Goal: Information Seeking & Learning: Learn about a topic

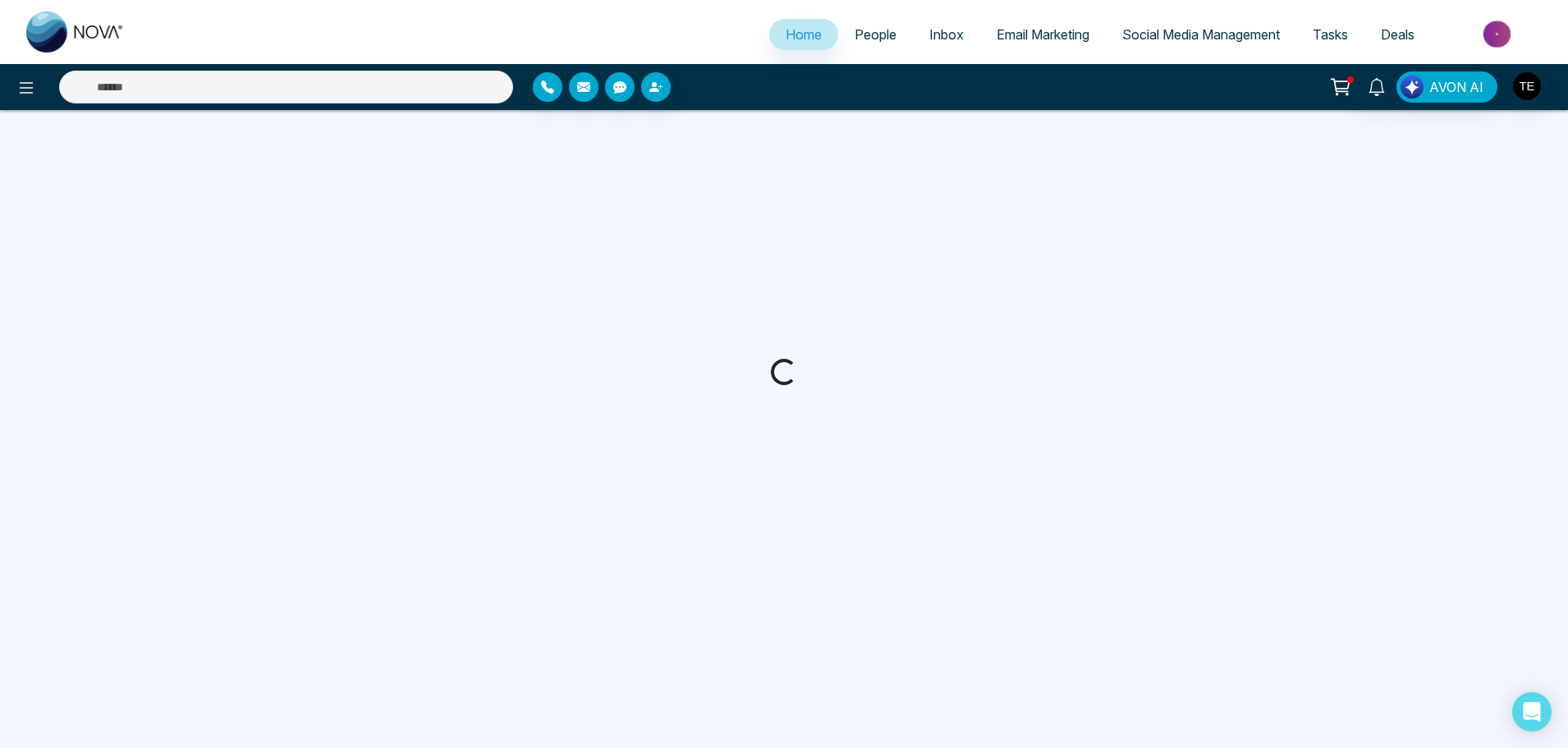
select select "*"
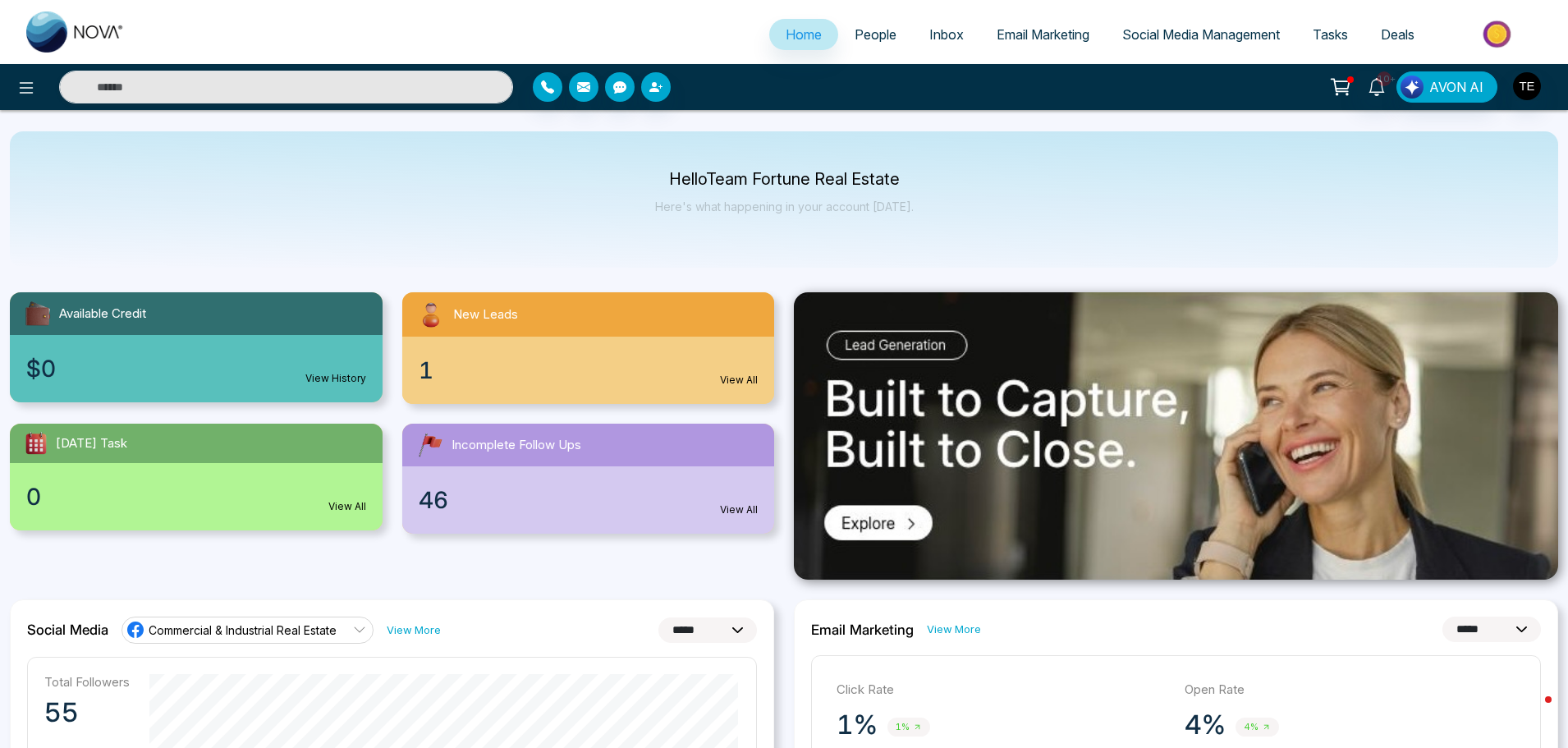
click at [854, 34] on span "People" at bounding box center [875, 34] width 42 height 16
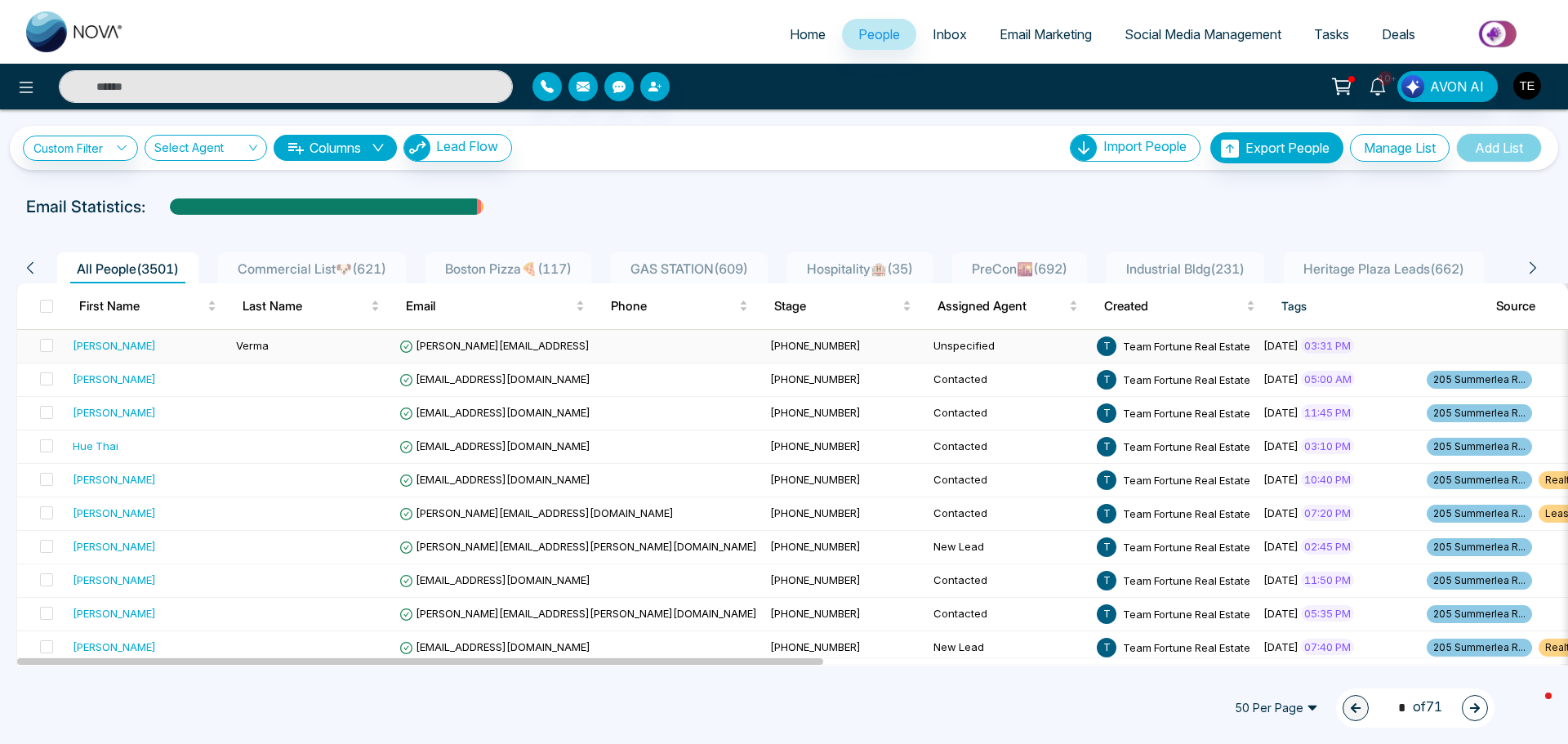
click at [420, 341] on span "[PERSON_NAME][EMAIL_ADDRESS]" at bounding box center [494, 345] width 190 height 13
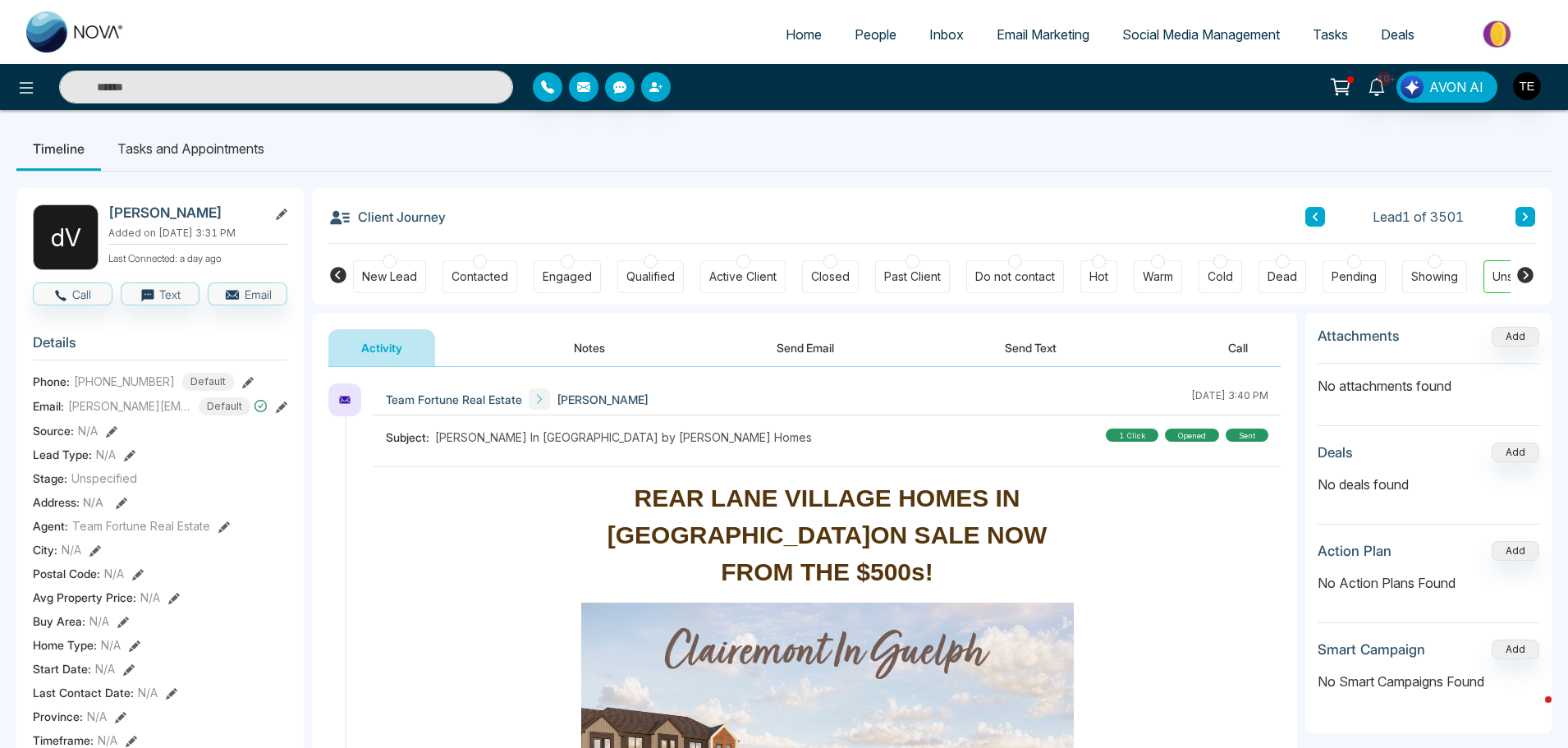
click at [574, 343] on button "Notes" at bounding box center [589, 348] width 97 height 37
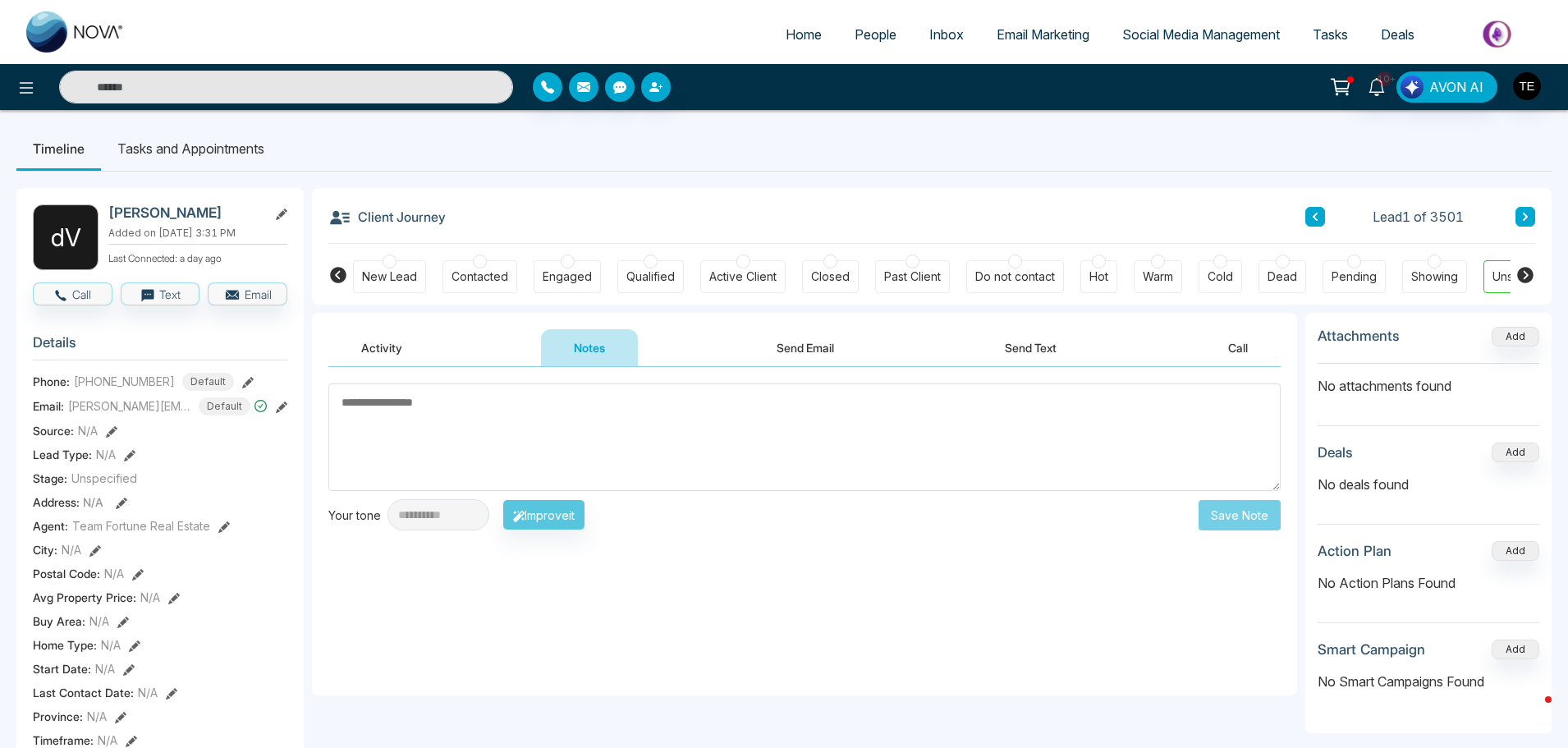
click at [1524, 212] on icon at bounding box center [1525, 217] width 8 height 10
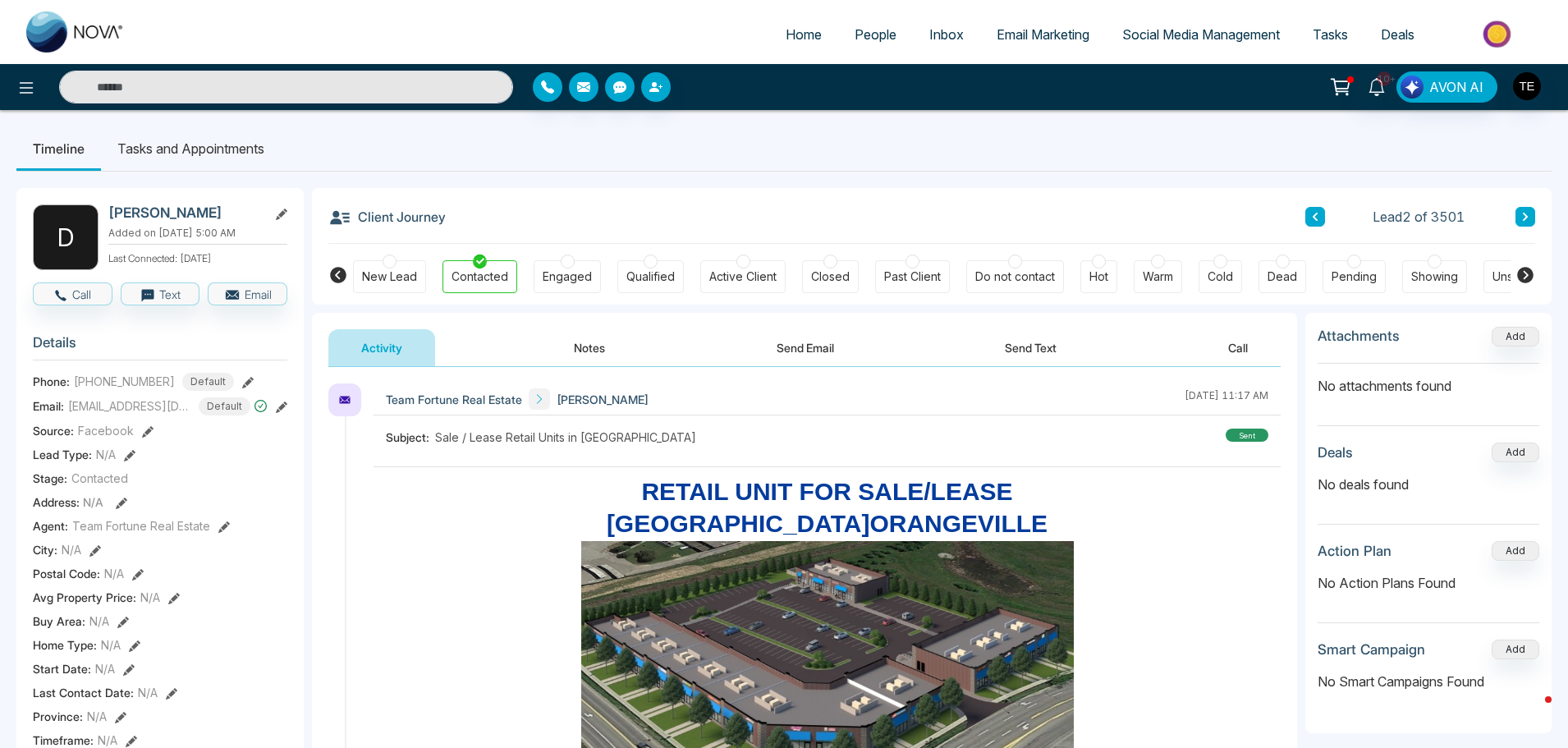
click at [1522, 220] on icon at bounding box center [1525, 217] width 5 height 8
click at [1521, 220] on icon at bounding box center [1525, 217] width 8 height 10
click at [1521, 217] on icon at bounding box center [1525, 217] width 8 height 10
click at [1522, 214] on icon at bounding box center [1525, 217] width 5 height 8
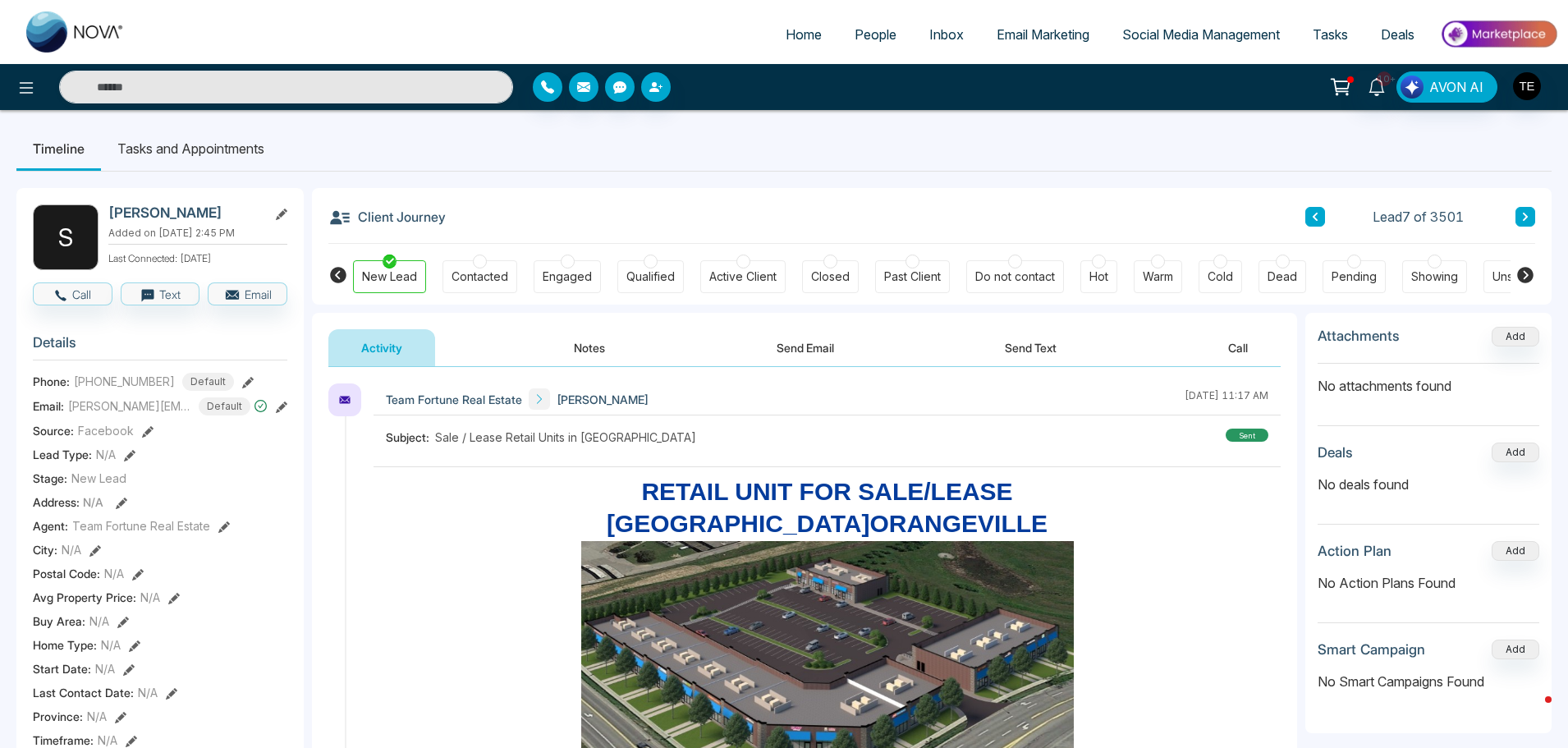
click at [1522, 211] on button at bounding box center [1525, 217] width 20 height 20
click at [1526, 214] on icon at bounding box center [1525, 217] width 8 height 10
click at [1526, 213] on icon at bounding box center [1525, 217] width 8 height 10
click at [1520, 216] on icon at bounding box center [1525, 217] width 8 height 10
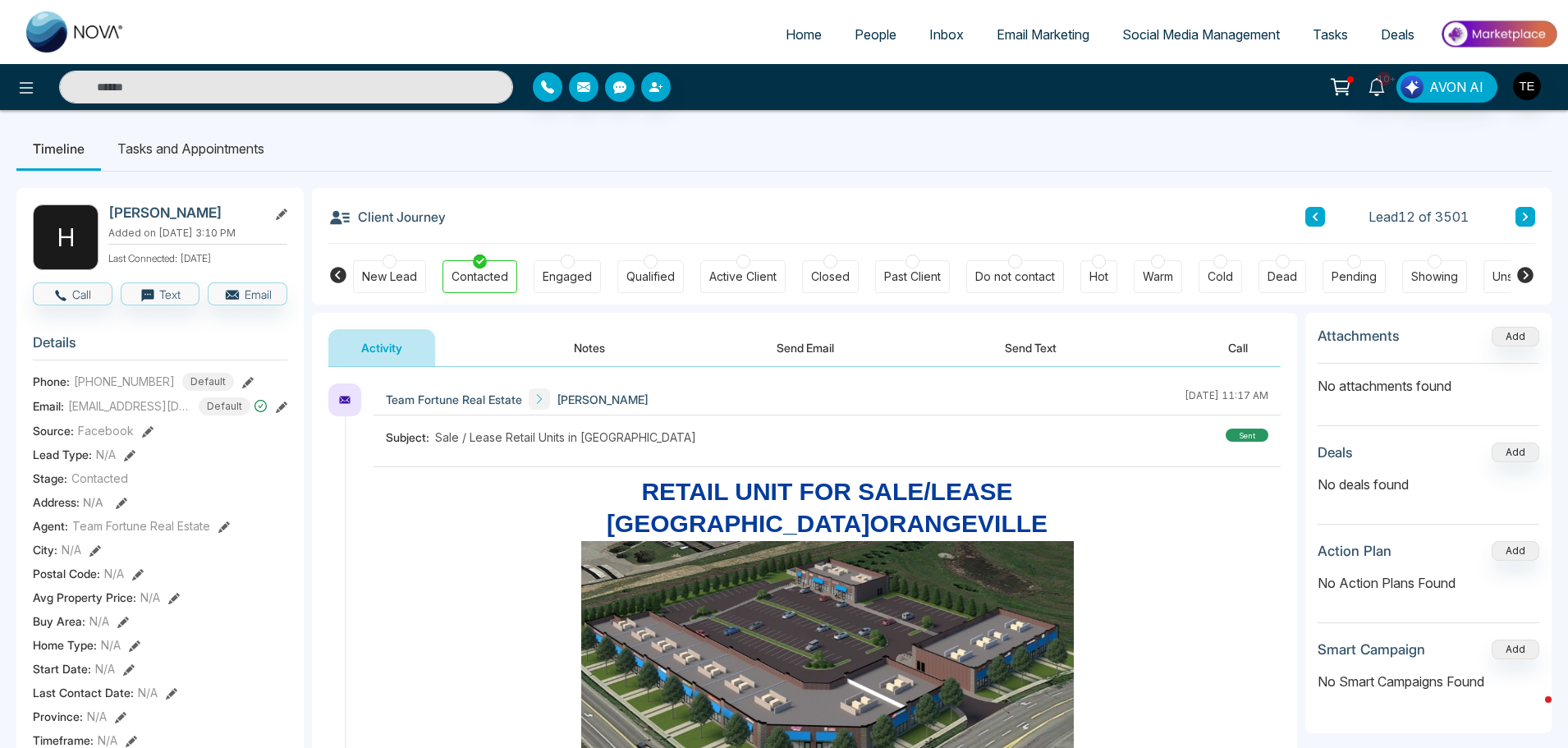
click at [1527, 216] on icon at bounding box center [1525, 217] width 8 height 10
click at [1529, 214] on button at bounding box center [1525, 217] width 20 height 20
click at [1520, 219] on button at bounding box center [1525, 217] width 20 height 20
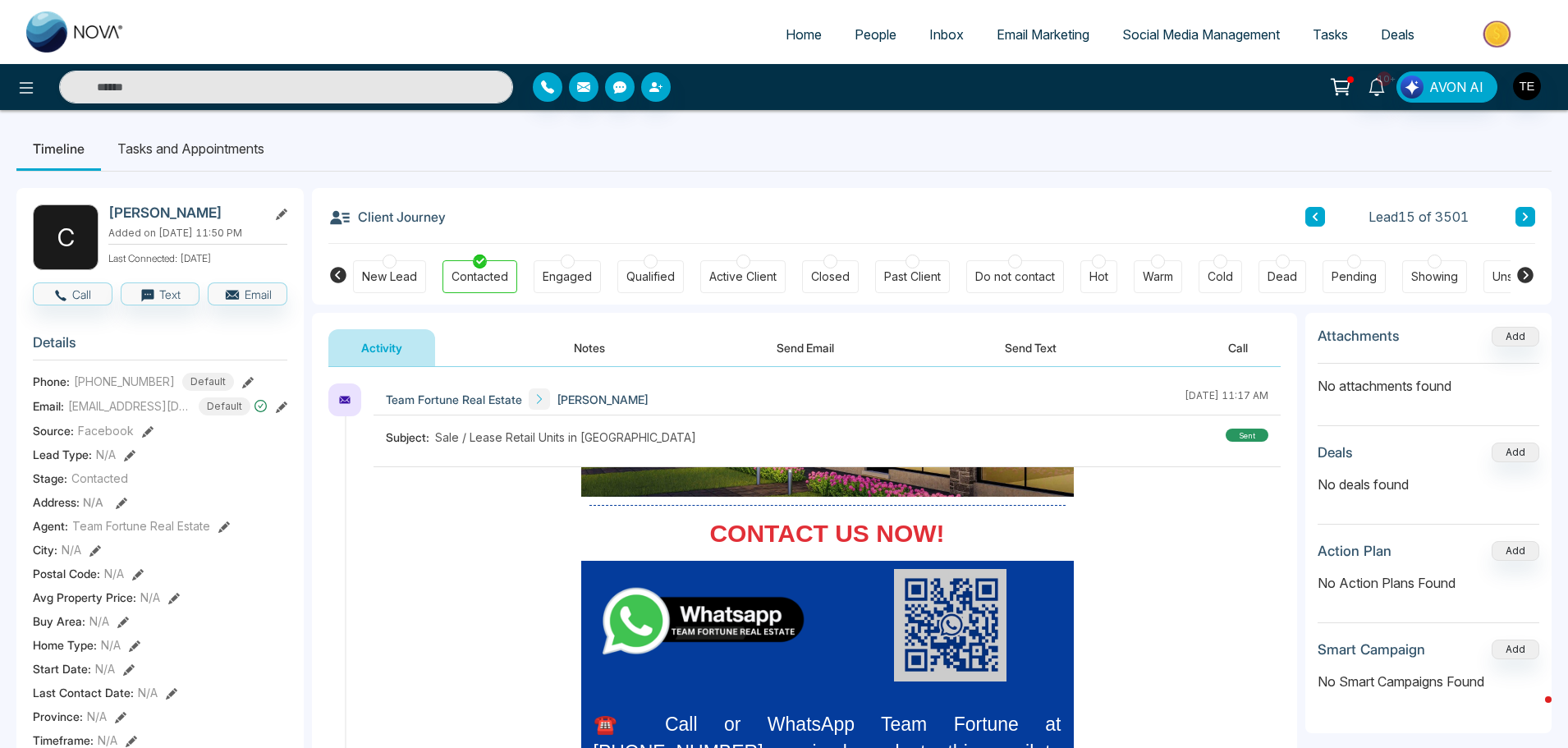
click at [1524, 218] on icon at bounding box center [1525, 217] width 5 height 8
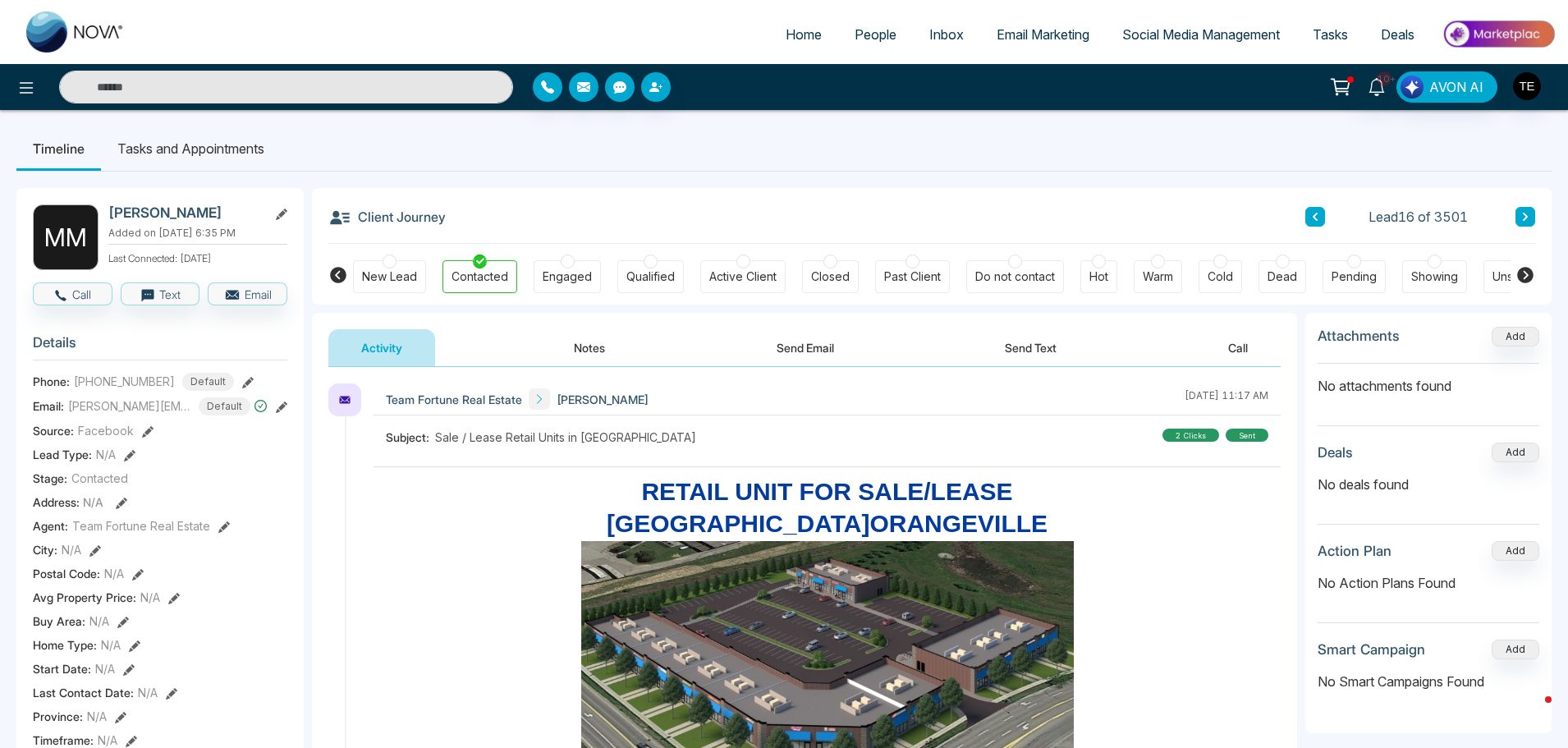
click at [1520, 217] on button at bounding box center [1525, 217] width 20 height 20
click at [1526, 212] on icon at bounding box center [1525, 217] width 8 height 10
click at [1522, 212] on icon at bounding box center [1525, 217] width 8 height 10
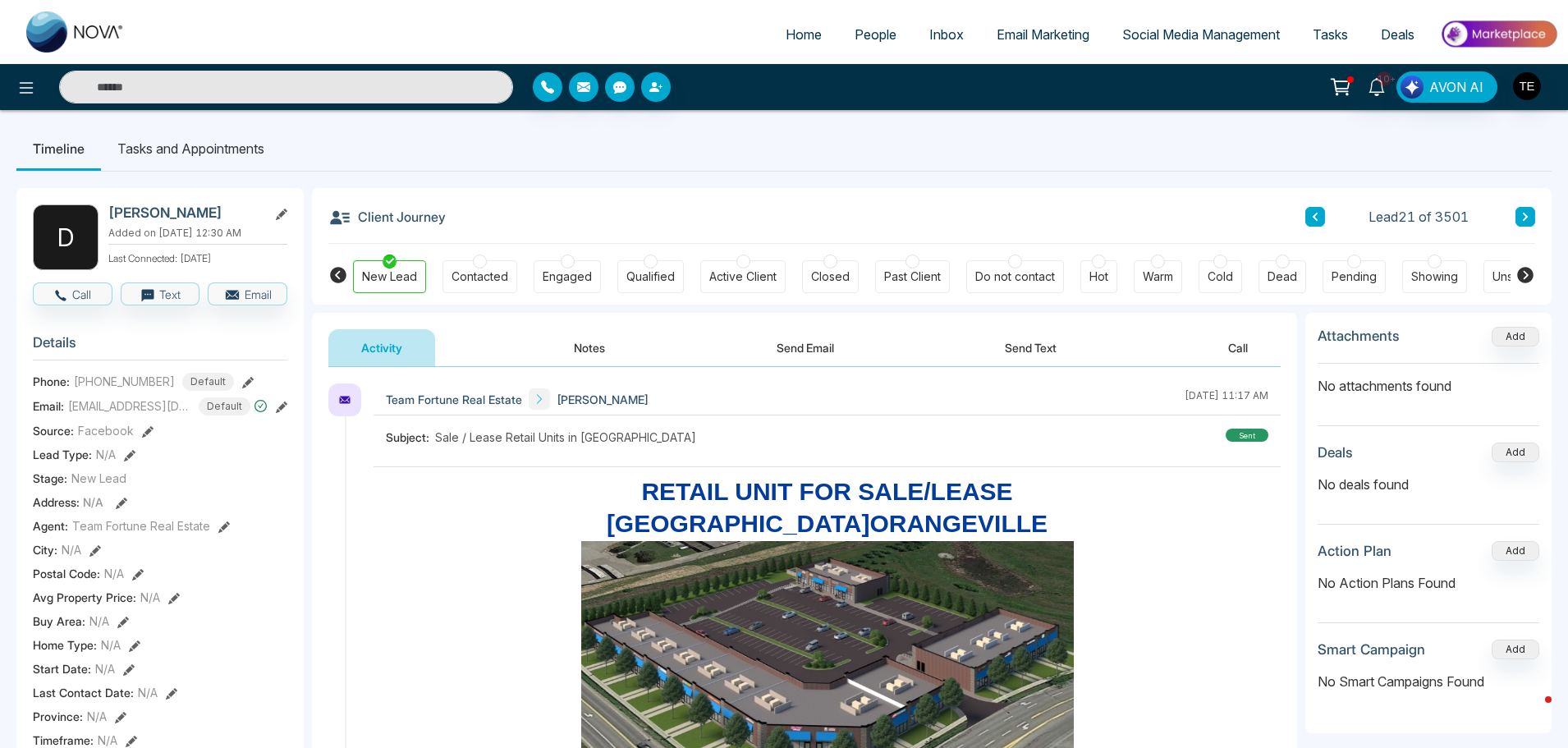
click at [1522, 218] on icon at bounding box center [1525, 217] width 8 height 10
click at [1519, 214] on button at bounding box center [1525, 217] width 20 height 20
click at [1523, 216] on icon at bounding box center [1525, 217] width 8 height 10
click at [1522, 217] on icon at bounding box center [1525, 217] width 8 height 10
click at [1523, 212] on icon at bounding box center [1525, 217] width 8 height 10
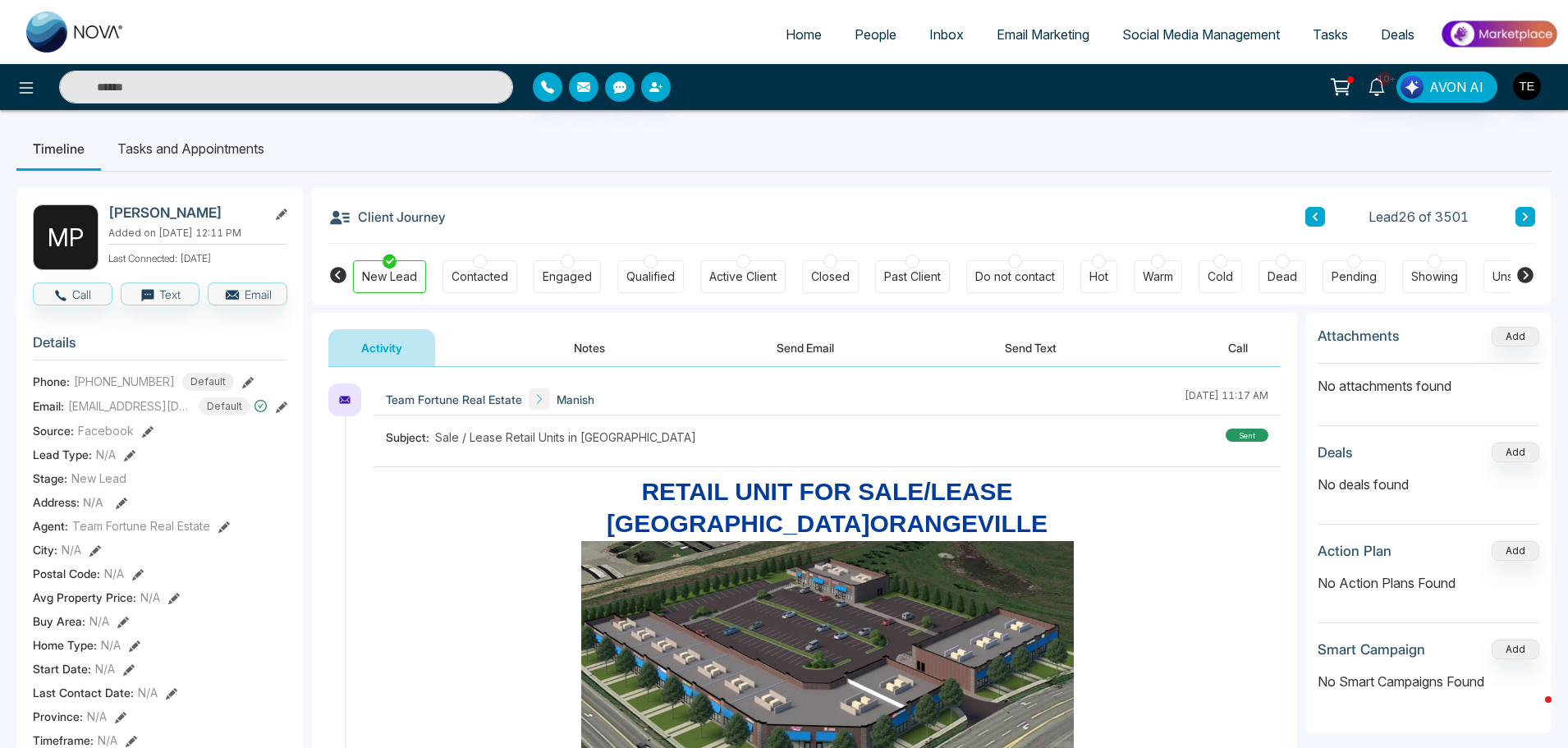
click at [1522, 213] on icon at bounding box center [1525, 217] width 8 height 10
click at [1522, 220] on icon at bounding box center [1525, 217] width 5 height 8
click at [1520, 215] on button at bounding box center [1525, 217] width 20 height 20
click at [1520, 213] on icon at bounding box center [1525, 217] width 8 height 10
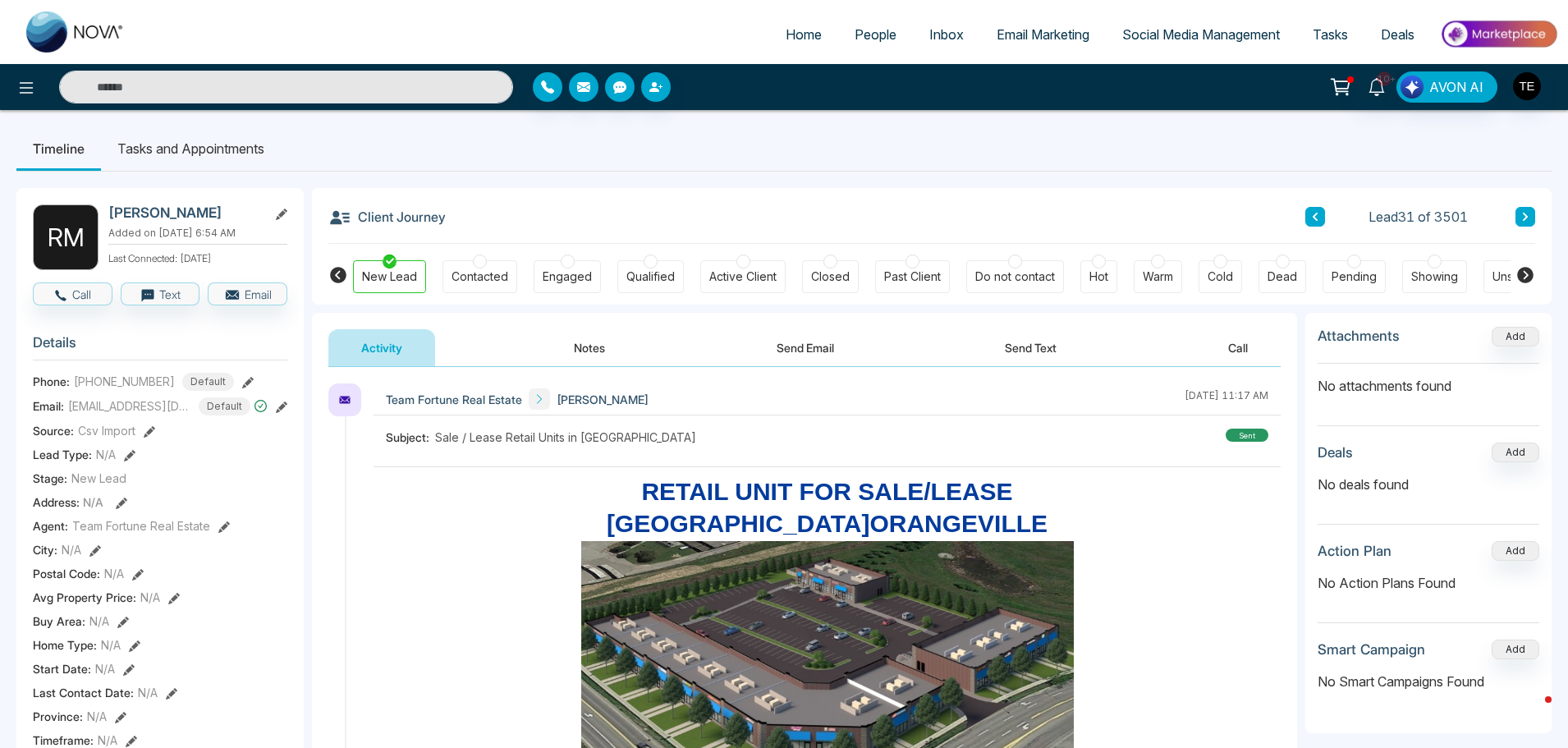
click at [1523, 217] on icon at bounding box center [1525, 217] width 8 height 10
click at [1521, 217] on icon at bounding box center [1525, 217] width 8 height 10
click at [1526, 217] on icon at bounding box center [1525, 217] width 5 height 8
click at [1523, 217] on icon at bounding box center [1525, 217] width 8 height 10
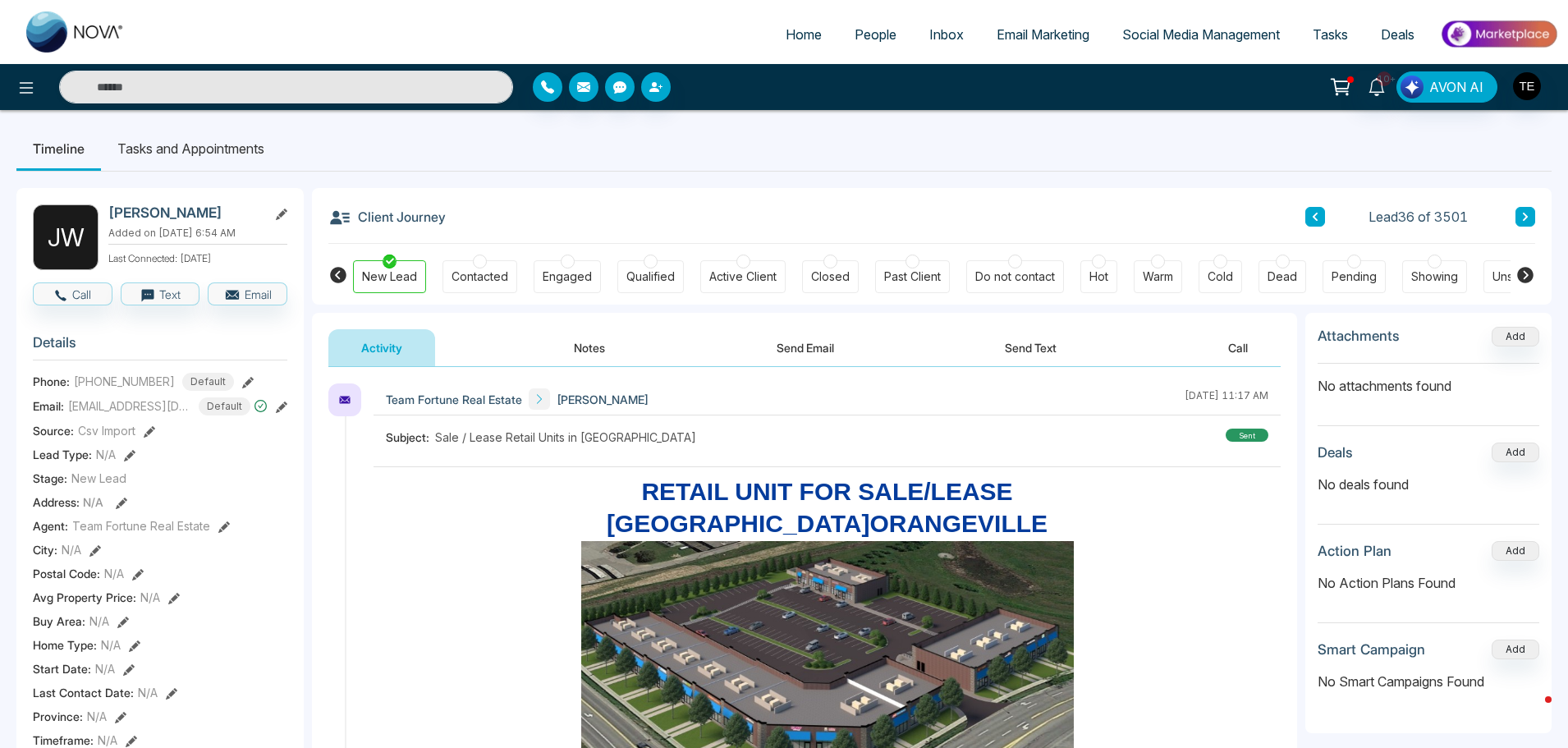
click at [1523, 217] on icon at bounding box center [1525, 217] width 8 height 10
click at [1524, 217] on icon at bounding box center [1525, 217] width 8 height 10
click at [1530, 218] on button at bounding box center [1525, 217] width 20 height 20
click at [1528, 218] on icon at bounding box center [1525, 217] width 8 height 10
click at [1524, 217] on icon at bounding box center [1525, 217] width 8 height 10
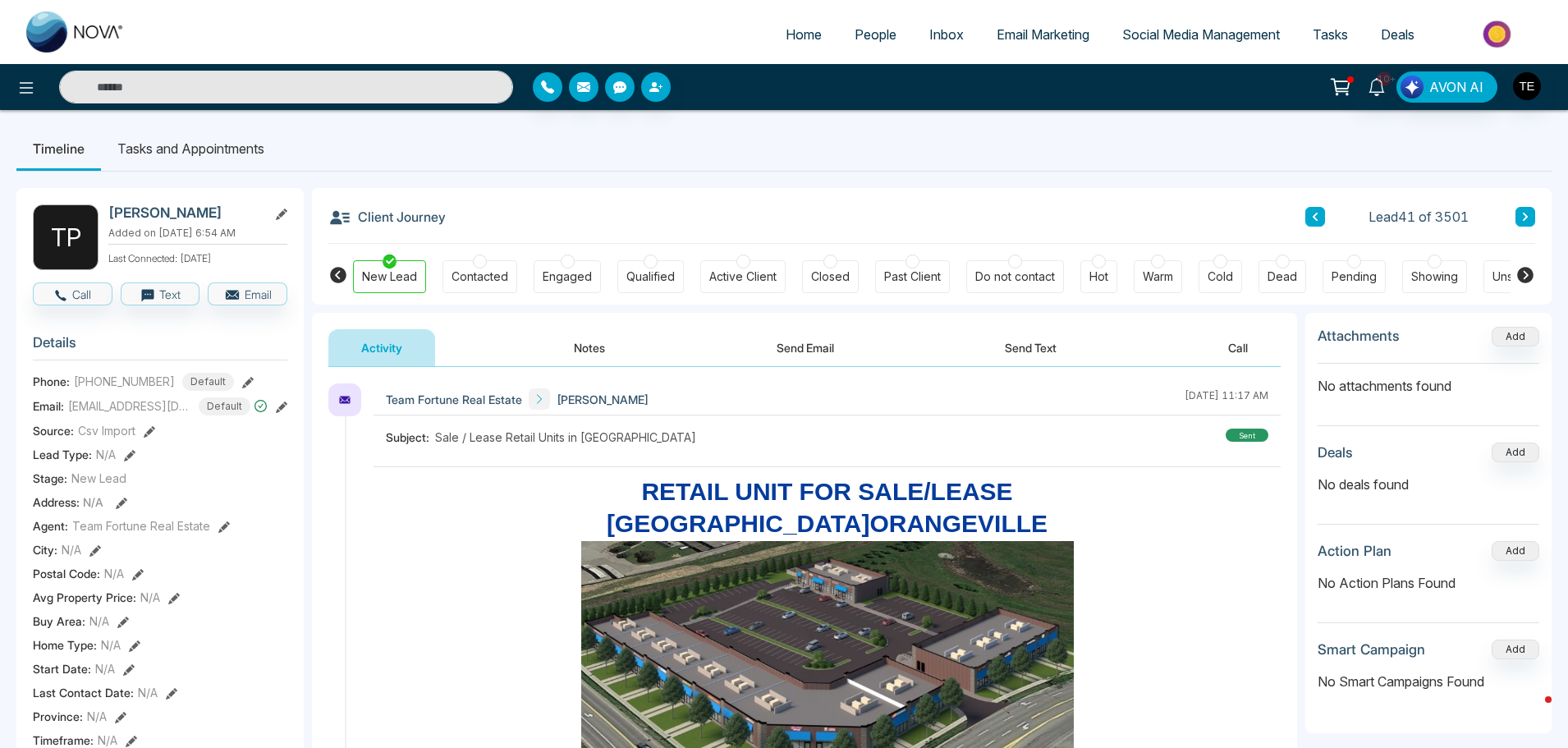
click at [1526, 217] on icon at bounding box center [1525, 217] width 5 height 8
click at [1520, 214] on icon at bounding box center [1525, 217] width 8 height 10
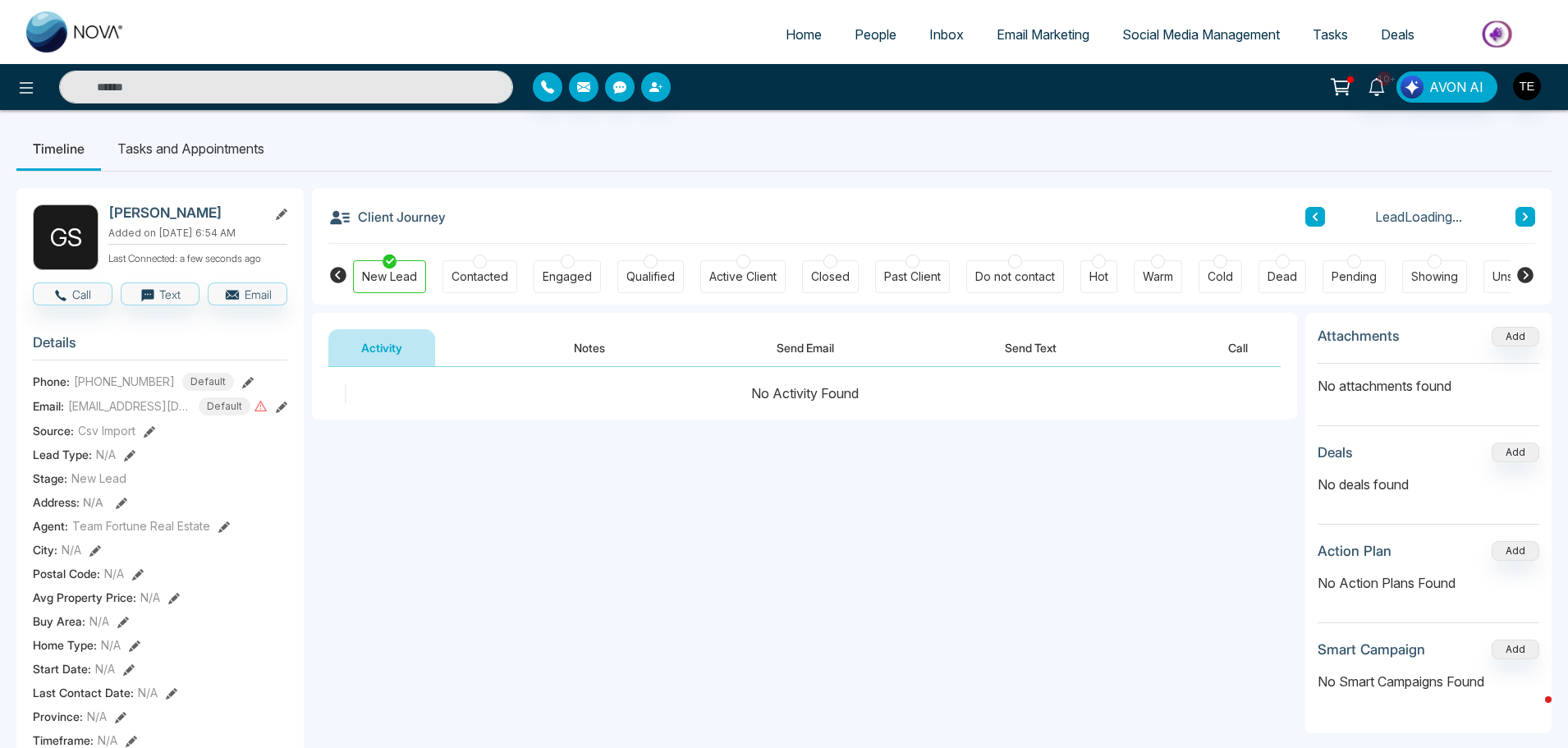
click at [1520, 214] on icon at bounding box center [1525, 217] width 8 height 10
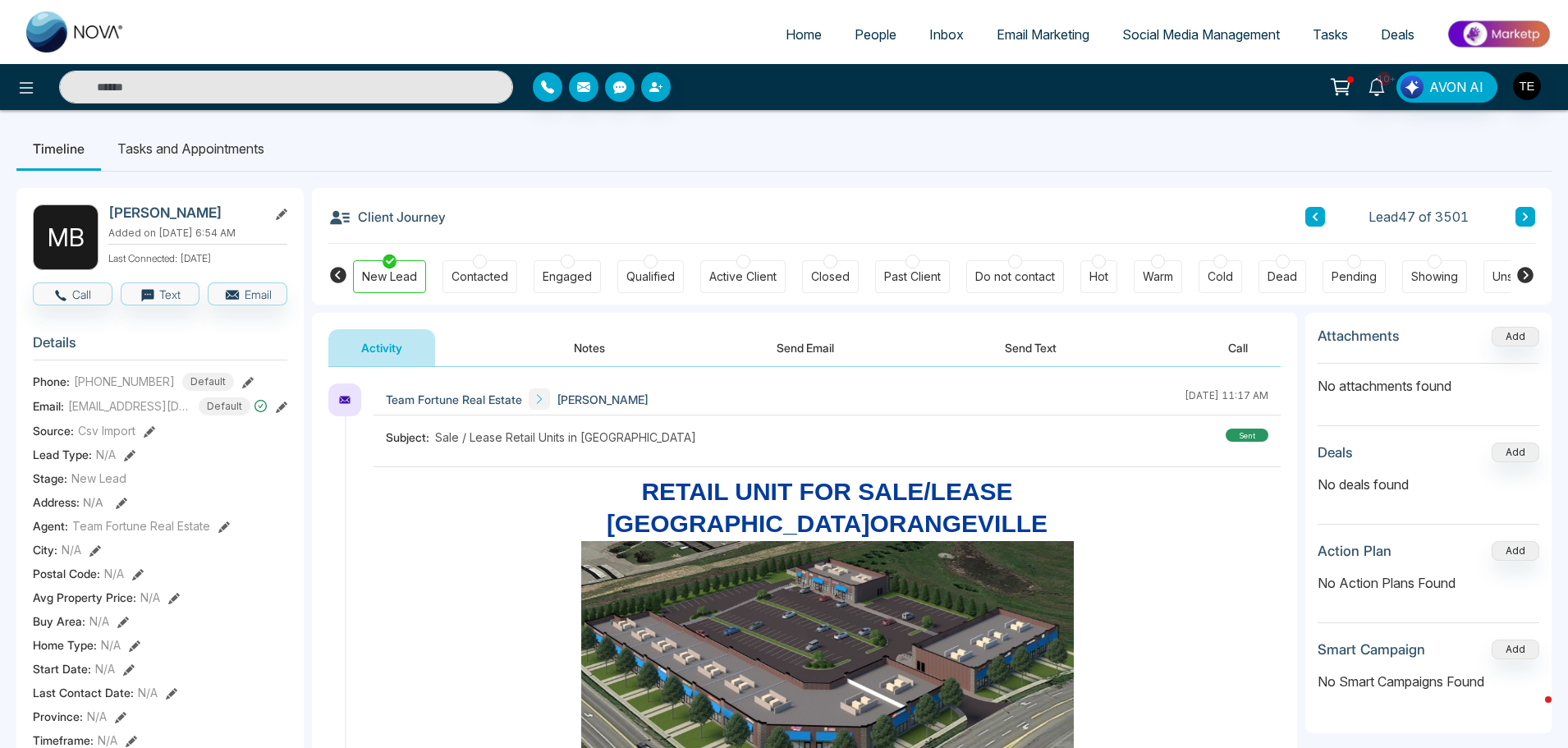
click at [1520, 214] on icon at bounding box center [1525, 217] width 8 height 10
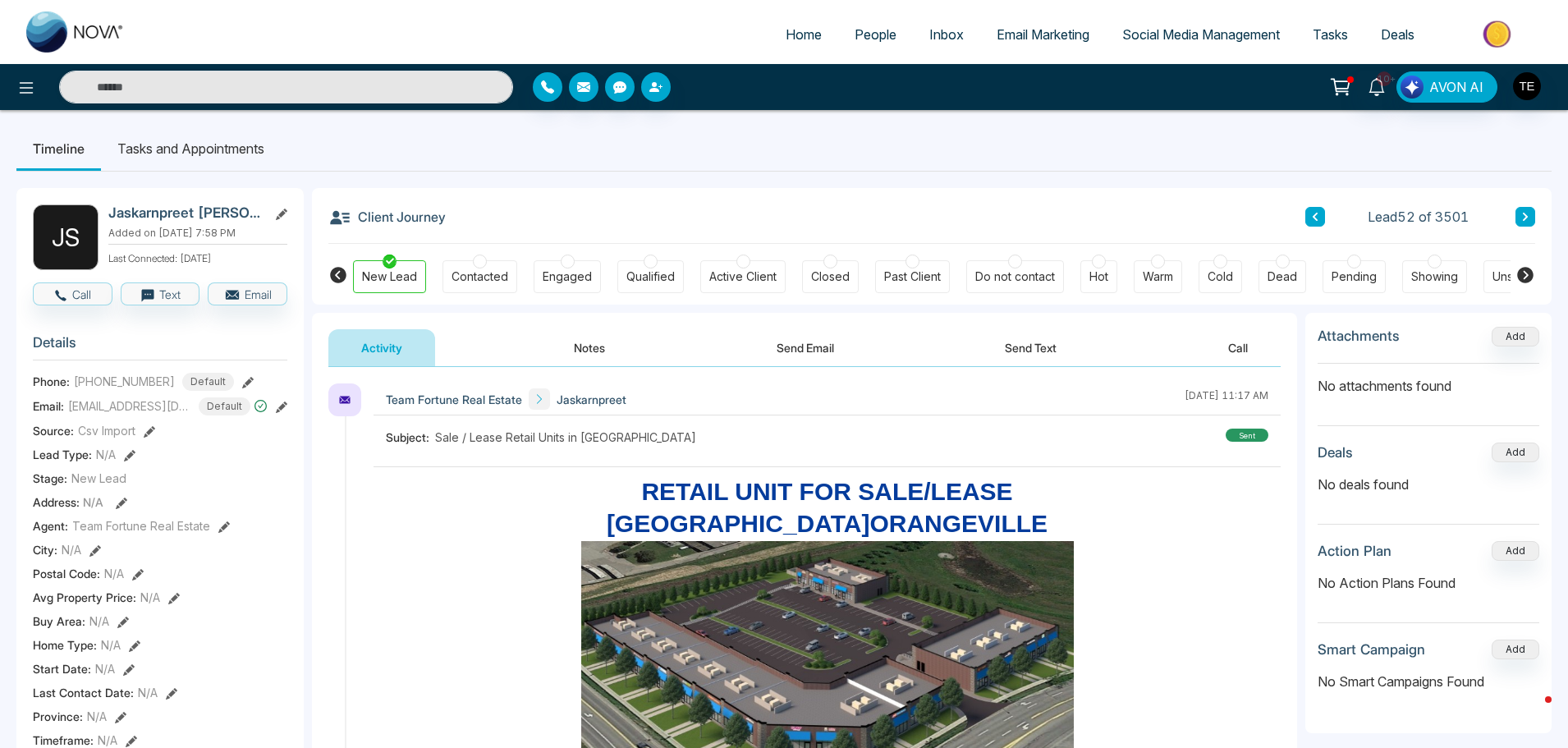
click at [1524, 213] on icon at bounding box center [1525, 217] width 8 height 10
click at [1526, 218] on icon at bounding box center [1525, 217] width 5 height 8
click at [1526, 214] on icon at bounding box center [1525, 217] width 8 height 10
click at [1525, 214] on icon at bounding box center [1525, 217] width 5 height 8
click at [1525, 211] on button at bounding box center [1525, 217] width 20 height 20
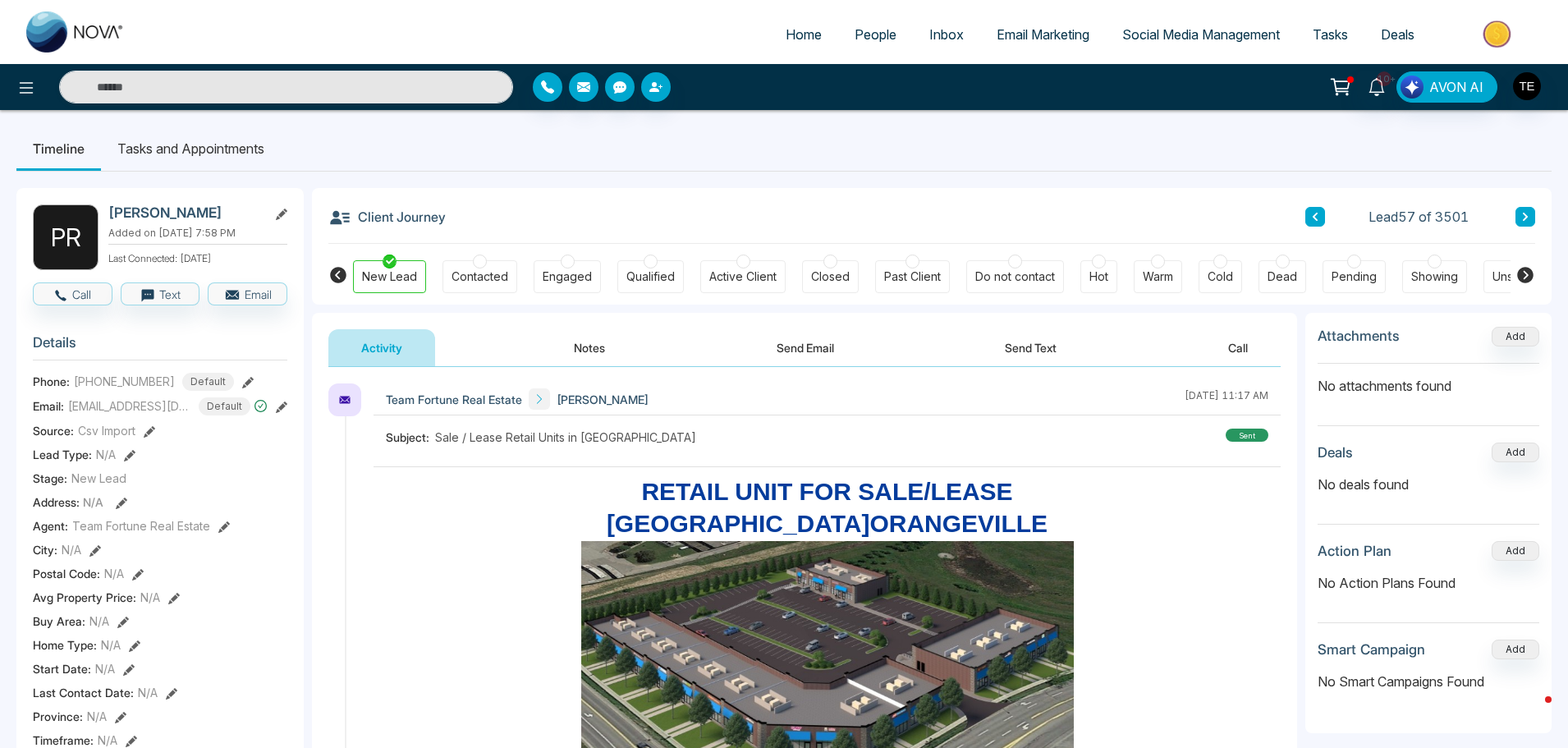
click at [1525, 213] on icon at bounding box center [1525, 217] width 8 height 10
click at [1521, 211] on button at bounding box center [1525, 217] width 20 height 20
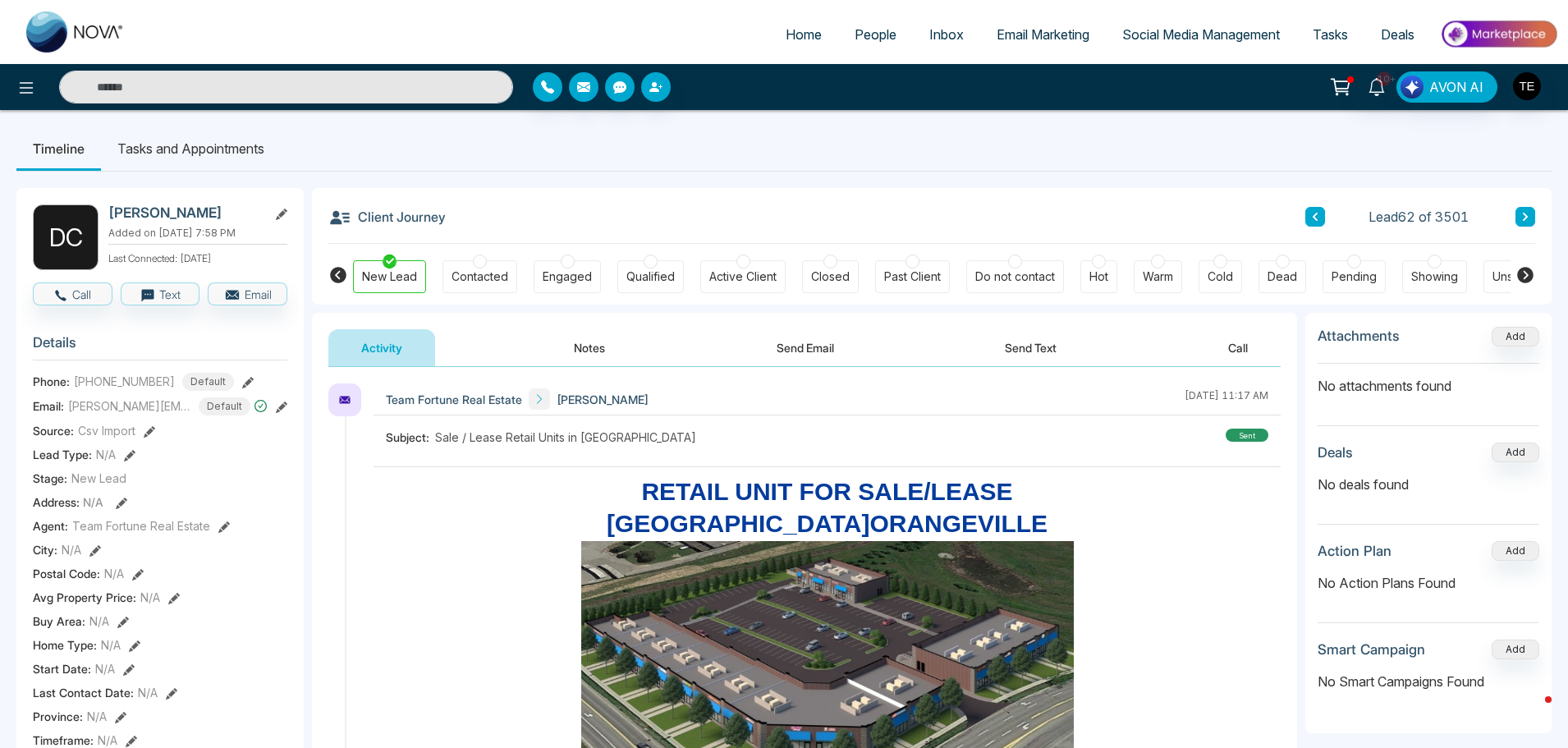
click at [1521, 211] on button at bounding box center [1525, 217] width 20 height 20
click at [1520, 210] on button at bounding box center [1525, 217] width 20 height 20
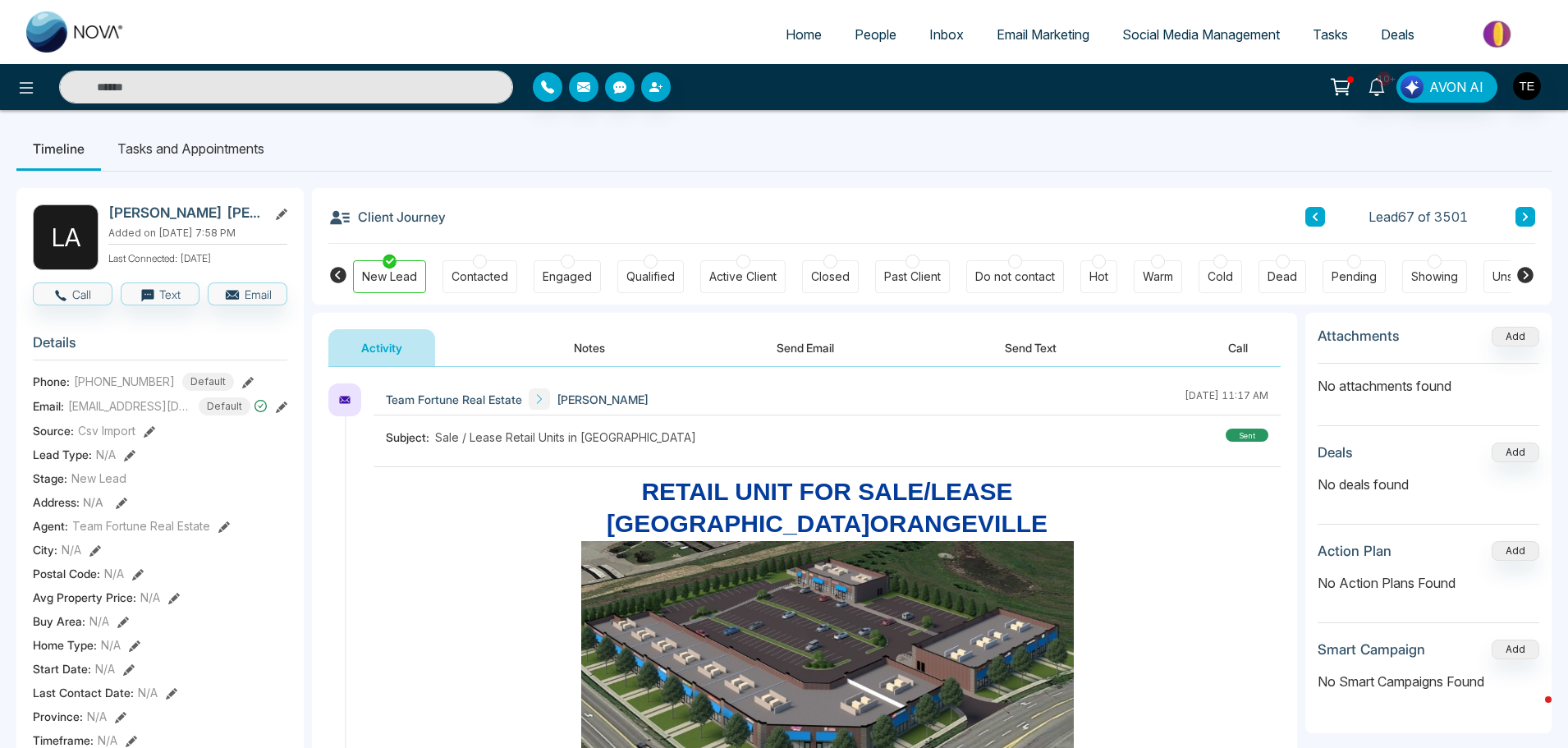
click at [1519, 209] on button at bounding box center [1525, 217] width 20 height 20
click at [1518, 209] on button at bounding box center [1525, 217] width 20 height 20
click at [1520, 214] on button at bounding box center [1525, 217] width 20 height 20
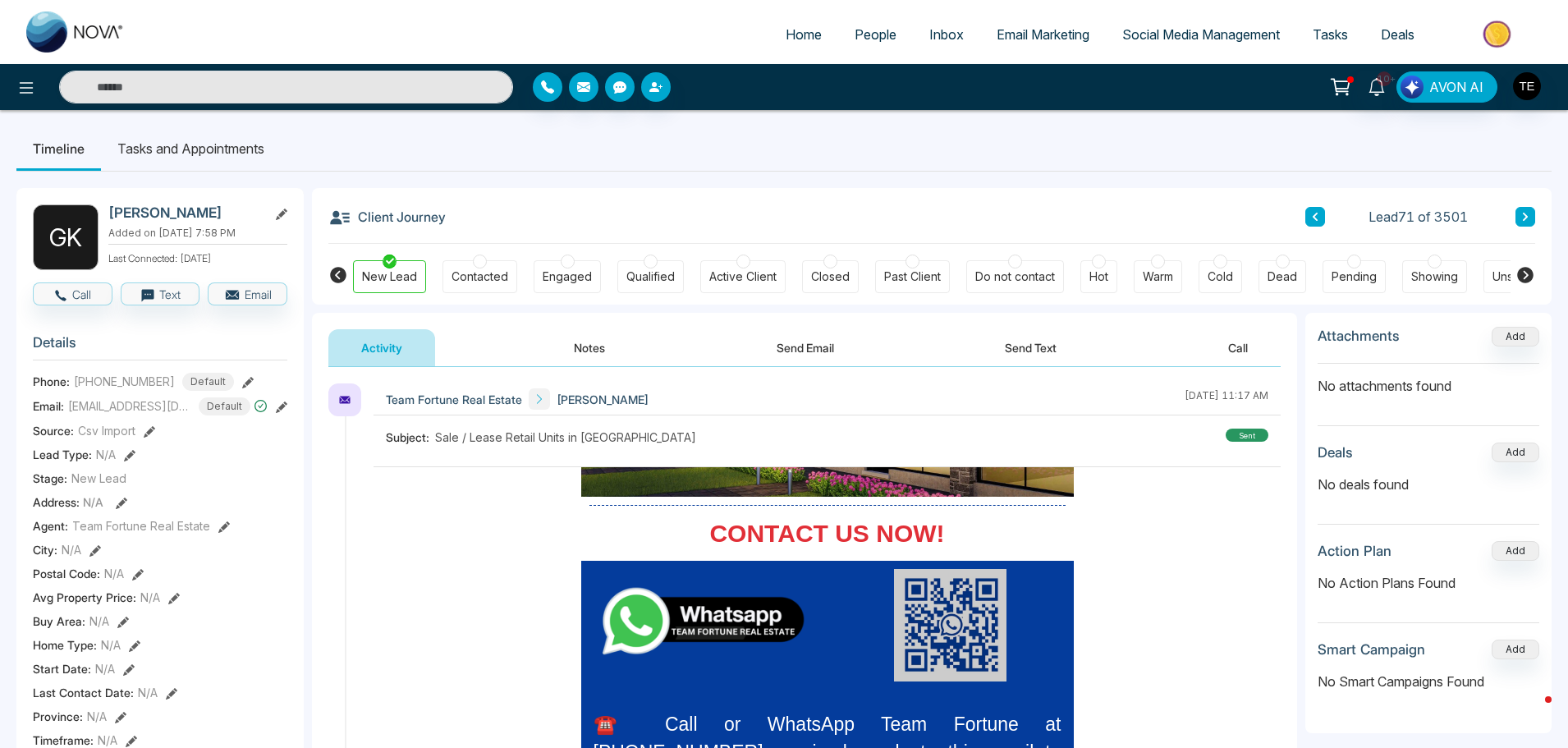
click at [1524, 214] on icon at bounding box center [1525, 217] width 5 height 8
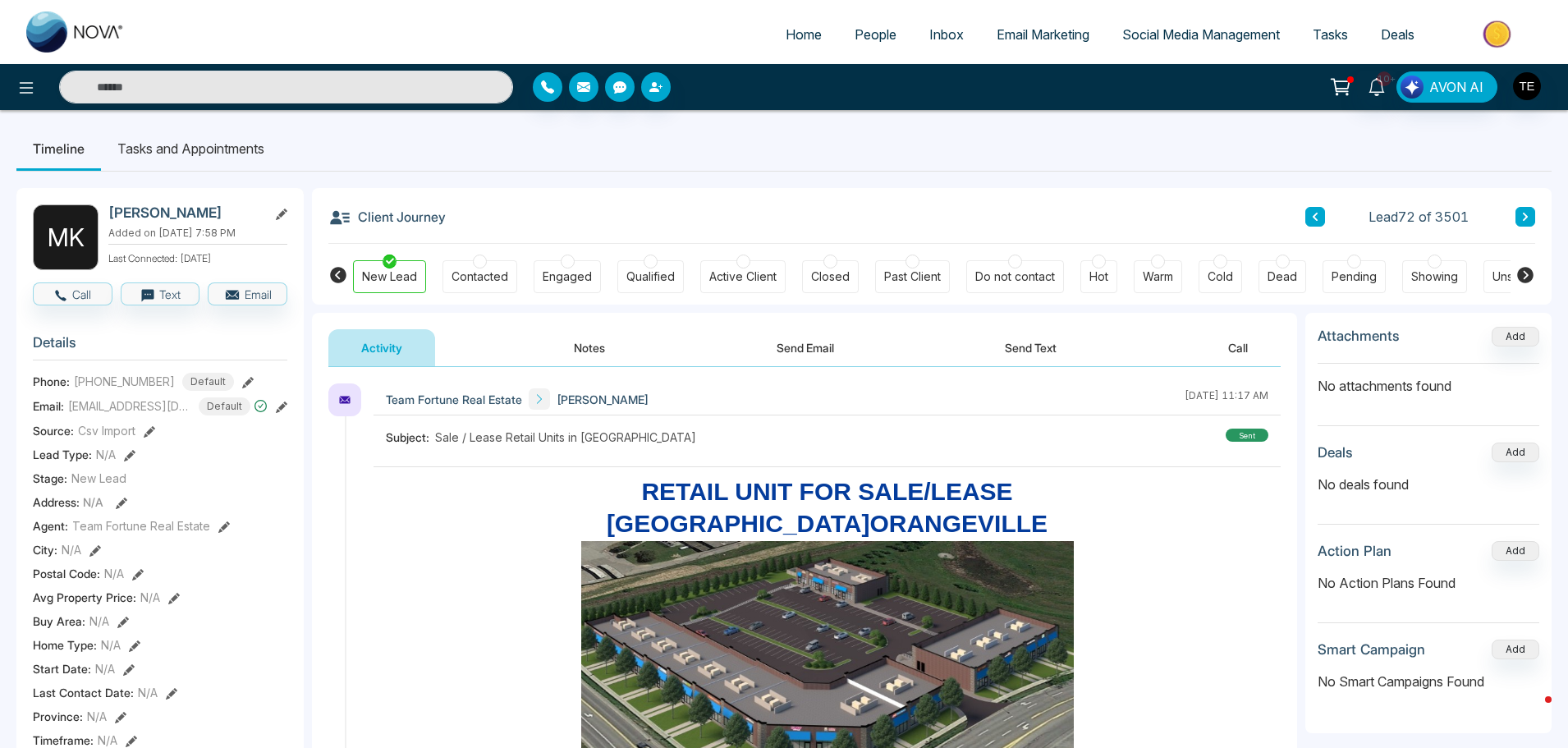
click at [1520, 217] on button at bounding box center [1525, 217] width 20 height 20
click at [1521, 216] on icon at bounding box center [1525, 217] width 8 height 10
click at [1523, 214] on icon at bounding box center [1525, 217] width 5 height 8
click at [1520, 215] on icon at bounding box center [1525, 217] width 8 height 10
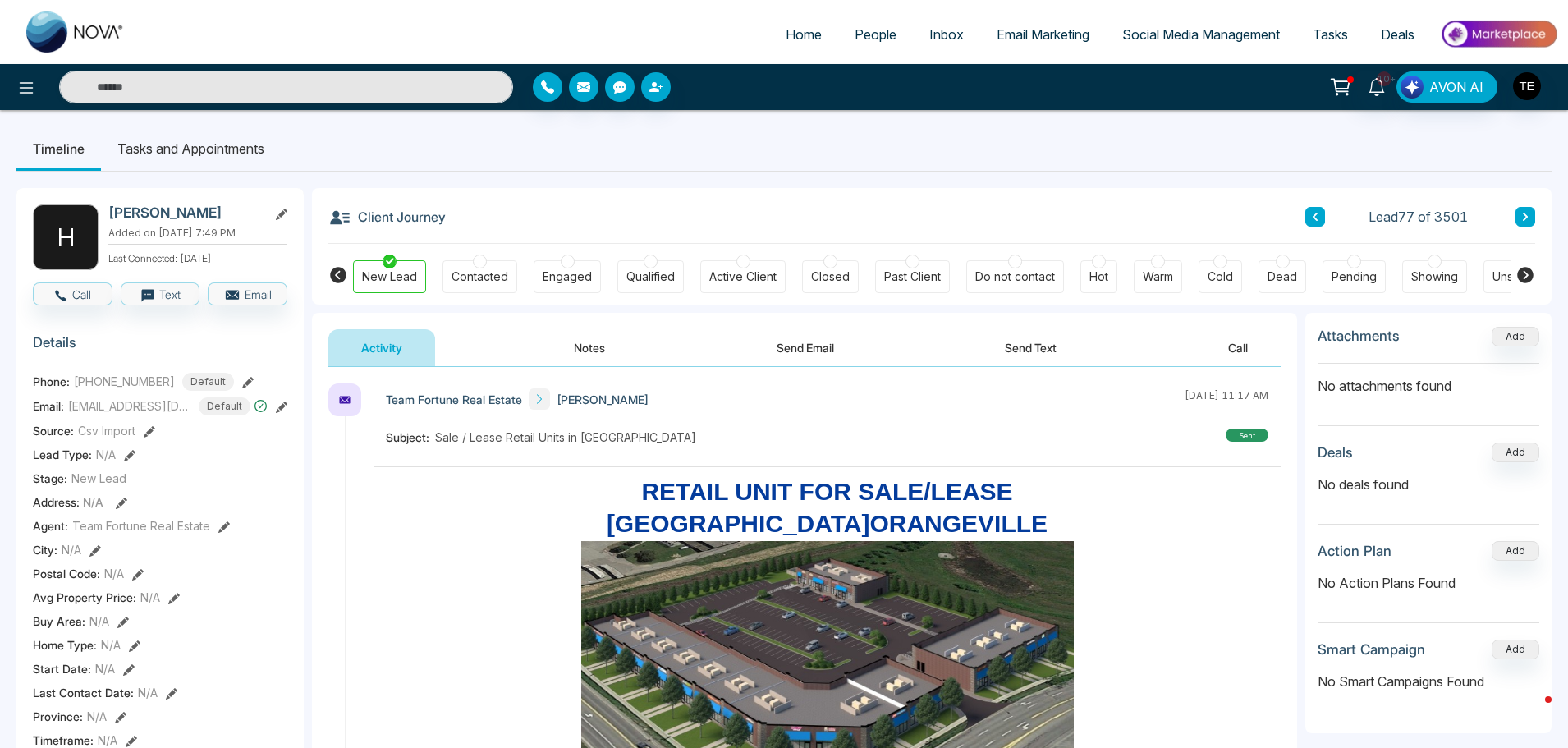
click at [1520, 217] on button at bounding box center [1525, 217] width 20 height 20
click at [1528, 215] on icon at bounding box center [1525, 217] width 8 height 10
click at [1520, 216] on icon at bounding box center [1525, 217] width 8 height 10
click at [1520, 215] on button at bounding box center [1525, 217] width 20 height 20
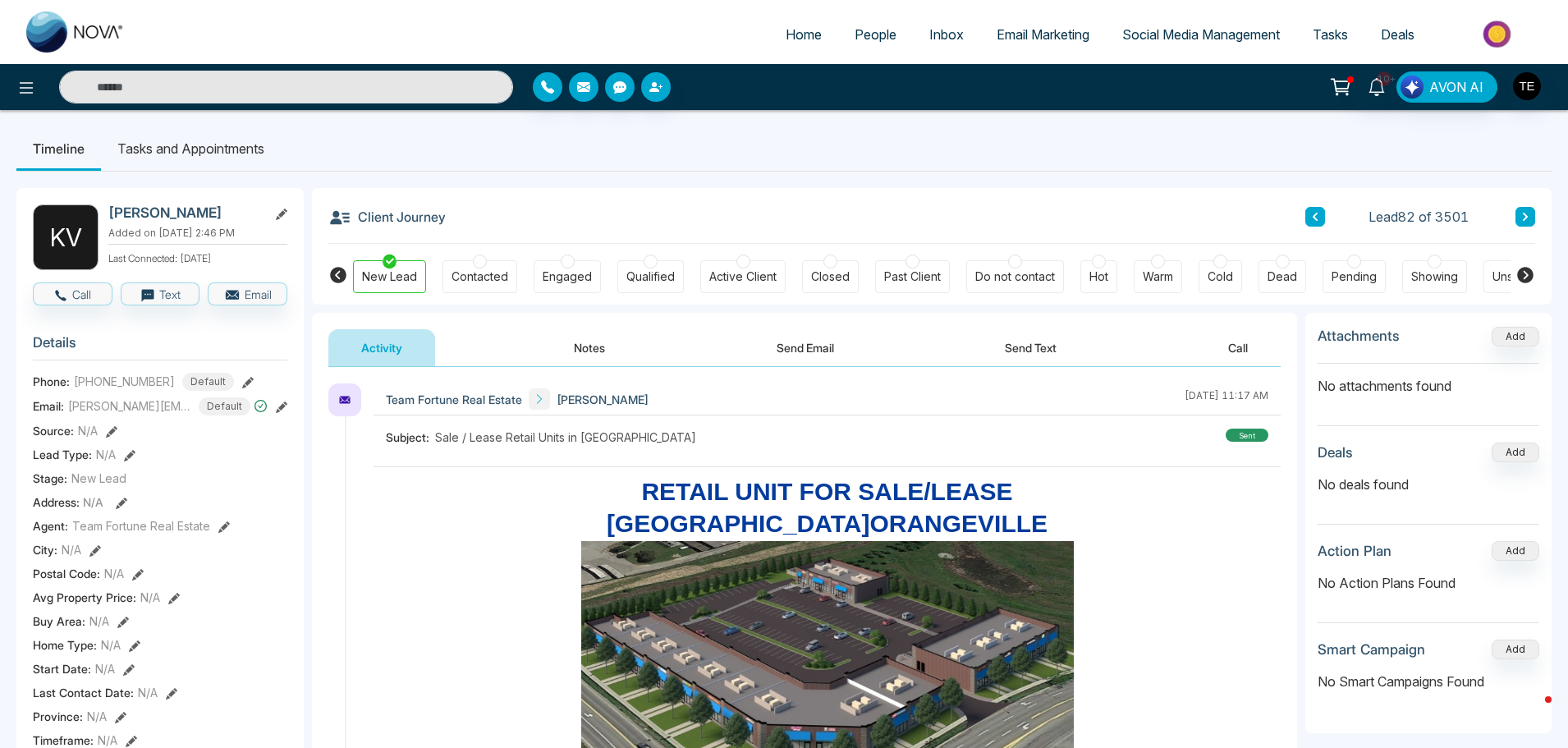
click at [1520, 215] on button at bounding box center [1525, 217] width 20 height 20
click at [1523, 213] on icon at bounding box center [1525, 217] width 8 height 10
click at [1520, 215] on icon at bounding box center [1525, 217] width 8 height 10
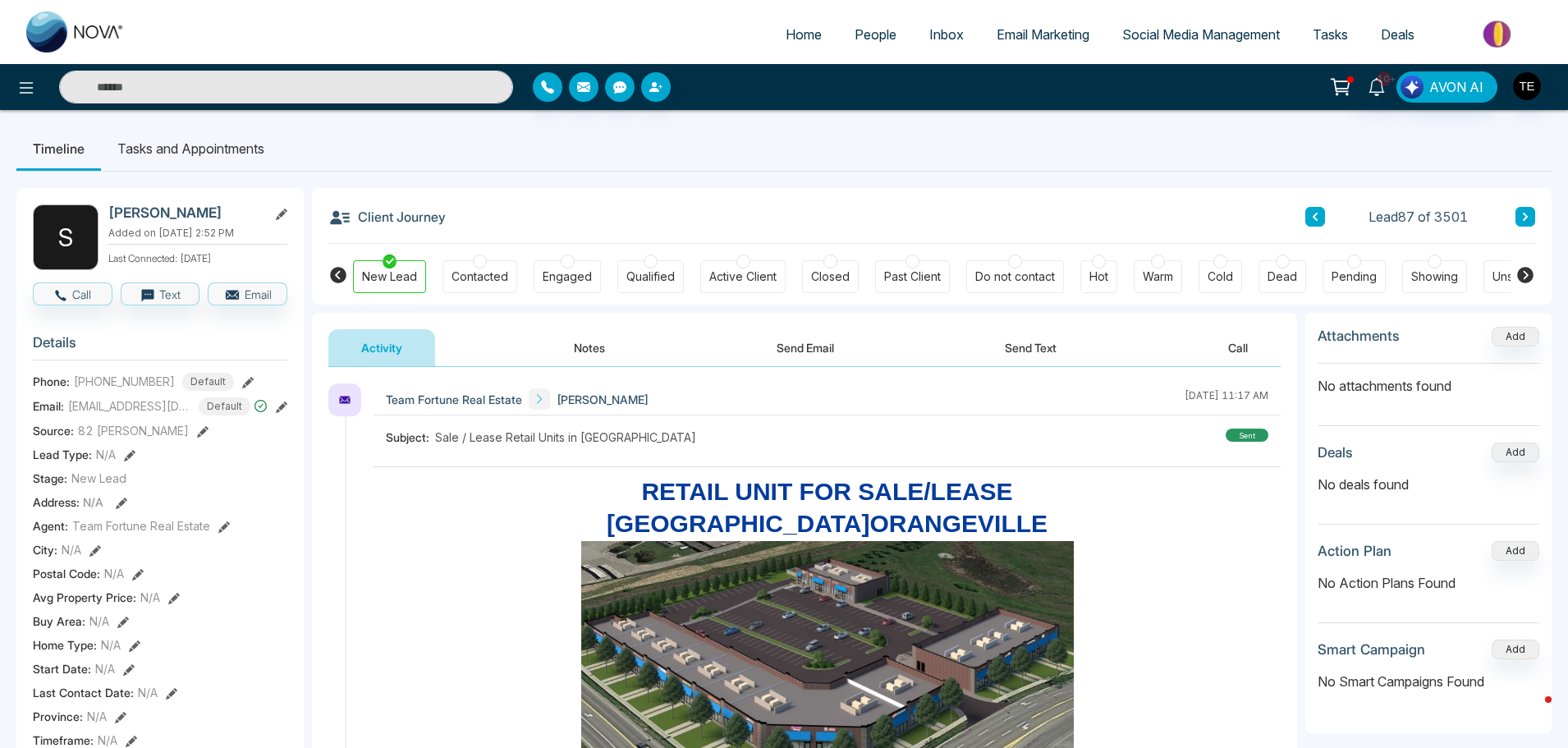
click at [1521, 215] on icon at bounding box center [1525, 217] width 8 height 10
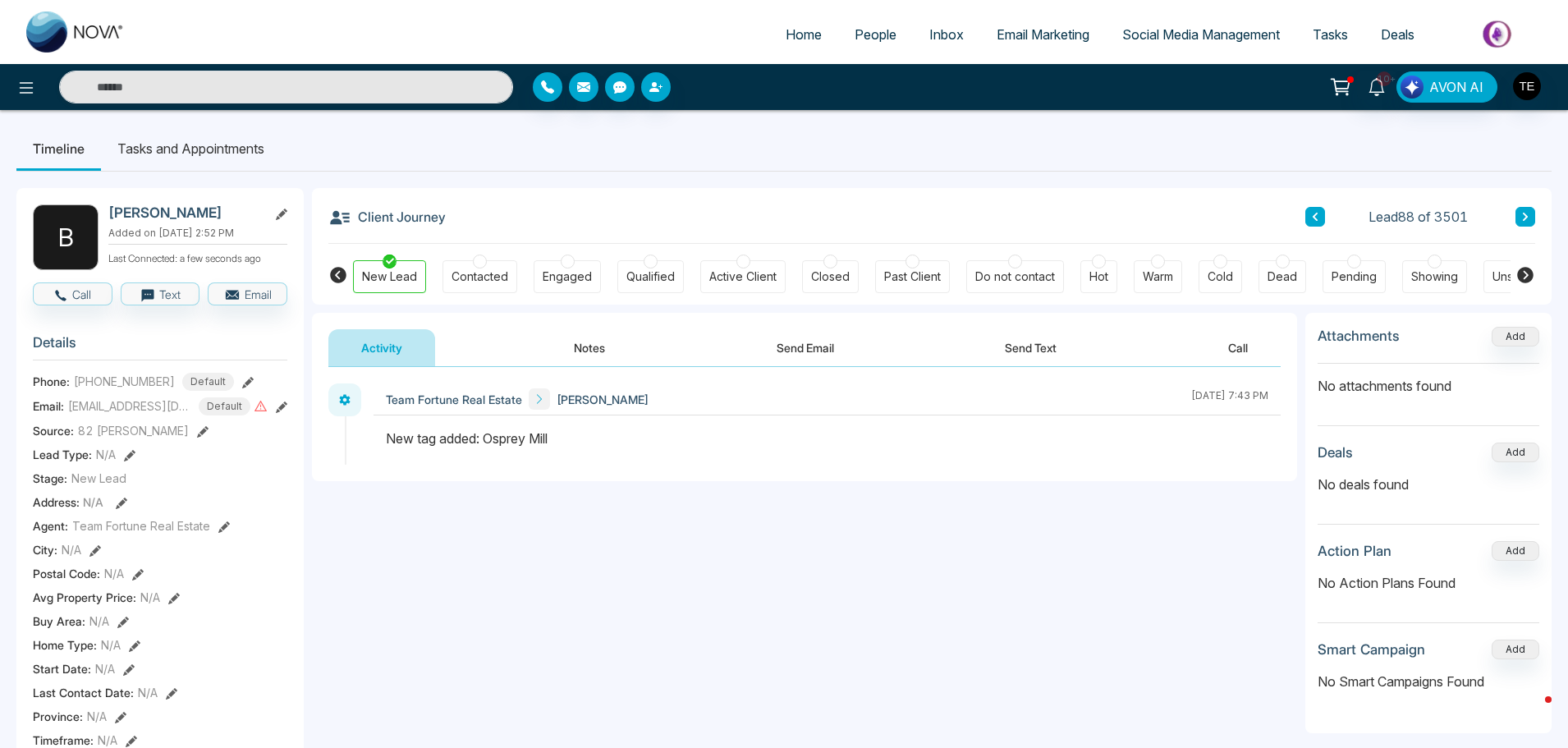
click at [1521, 215] on icon at bounding box center [1525, 217] width 8 height 10
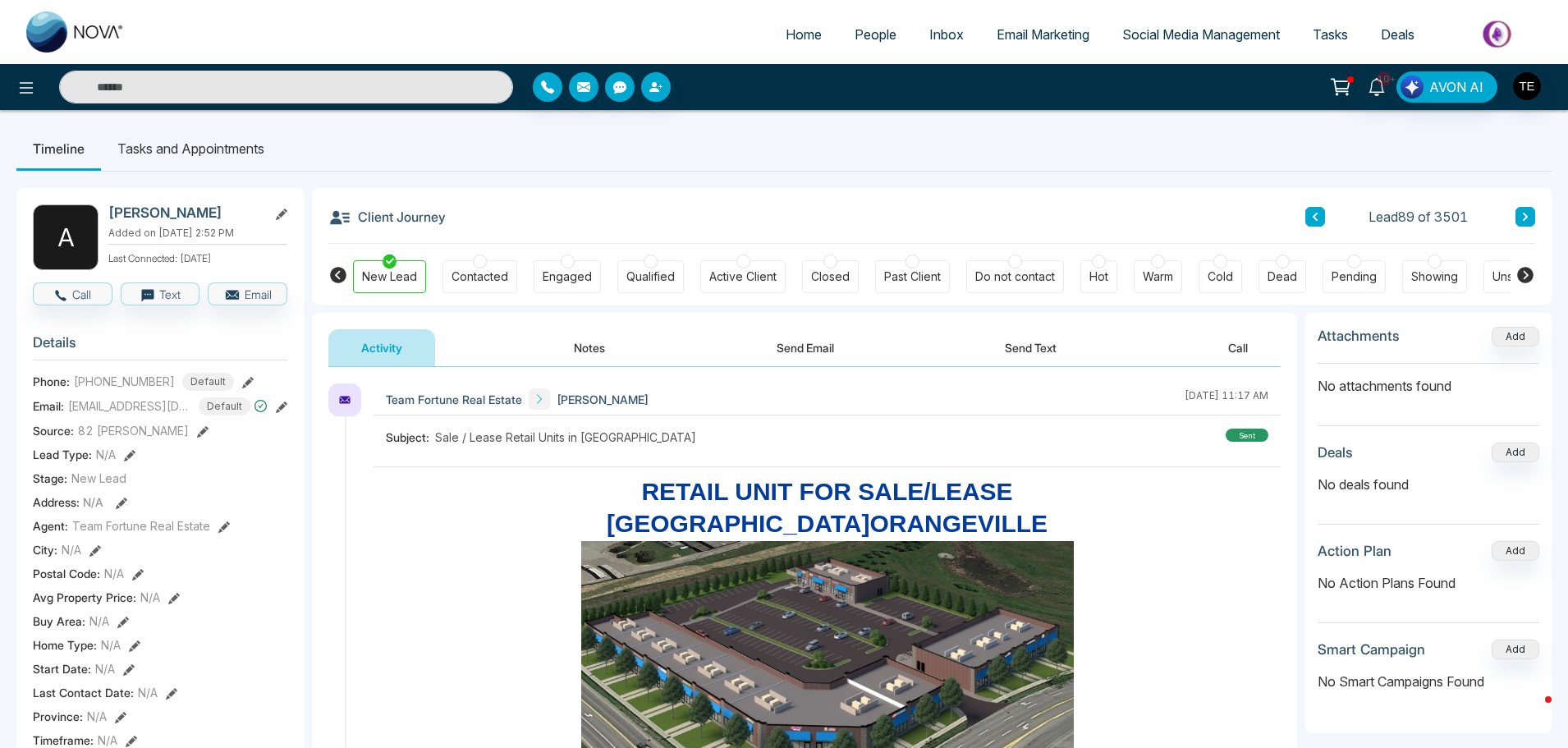
click at [1520, 217] on icon at bounding box center [1525, 217] width 8 height 10
click at [1522, 217] on icon at bounding box center [1525, 217] width 8 height 10
click at [1523, 216] on icon at bounding box center [1525, 217] width 8 height 10
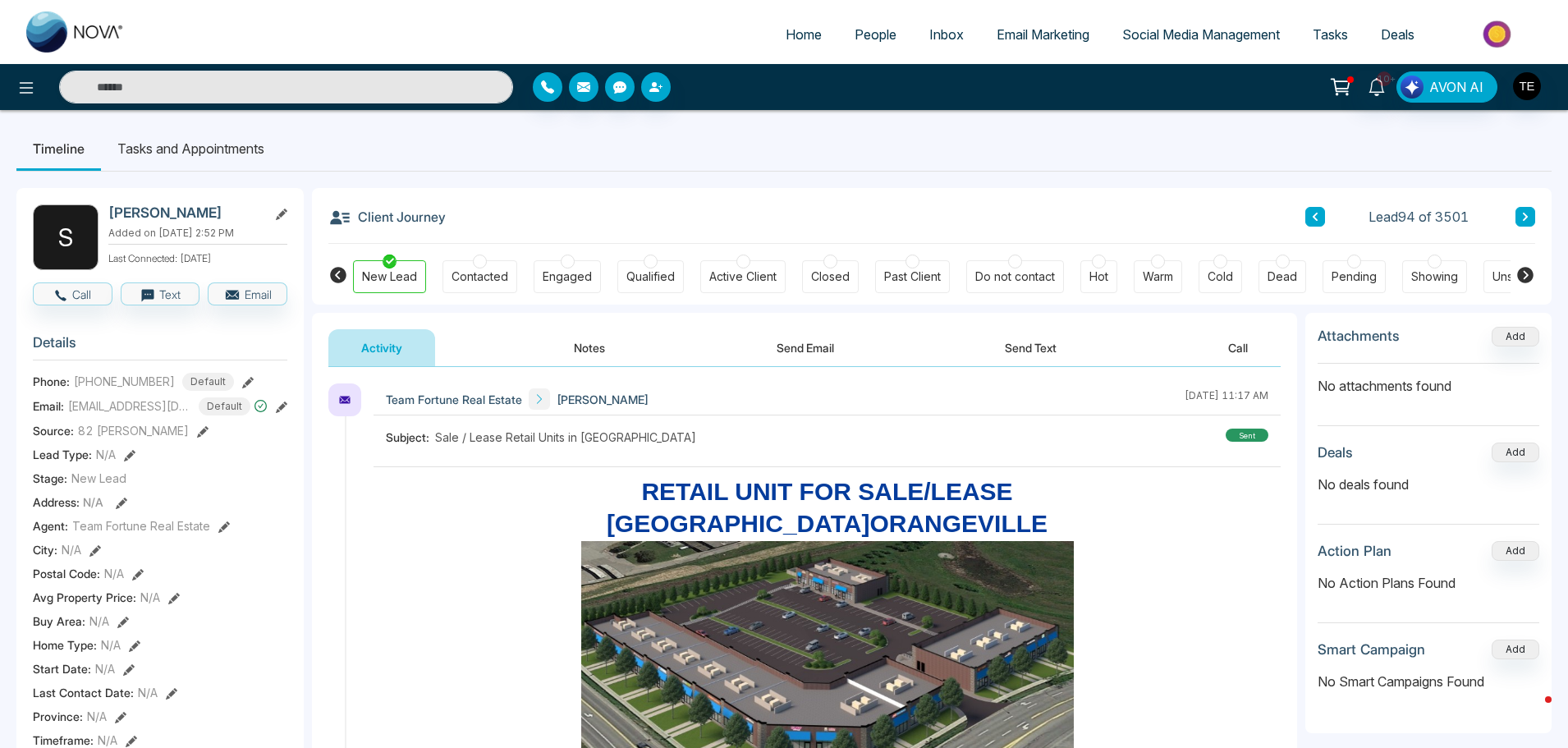
click at [1520, 216] on icon at bounding box center [1525, 217] width 8 height 10
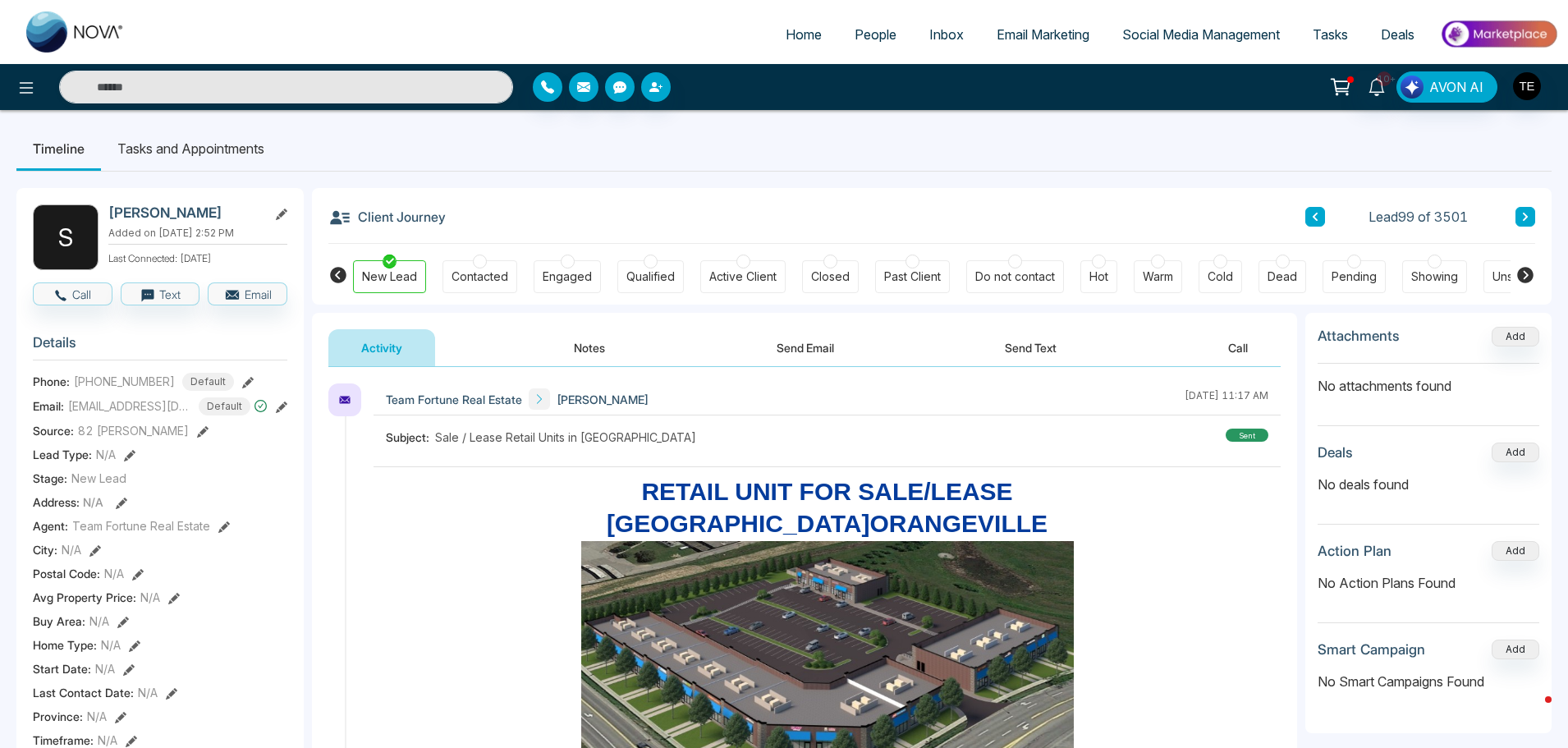
click at [1520, 214] on button at bounding box center [1525, 217] width 20 height 20
click at [1523, 217] on icon at bounding box center [1525, 217] width 8 height 10
click at [1526, 219] on icon at bounding box center [1525, 217] width 8 height 10
click at [1521, 217] on icon at bounding box center [1525, 217] width 8 height 10
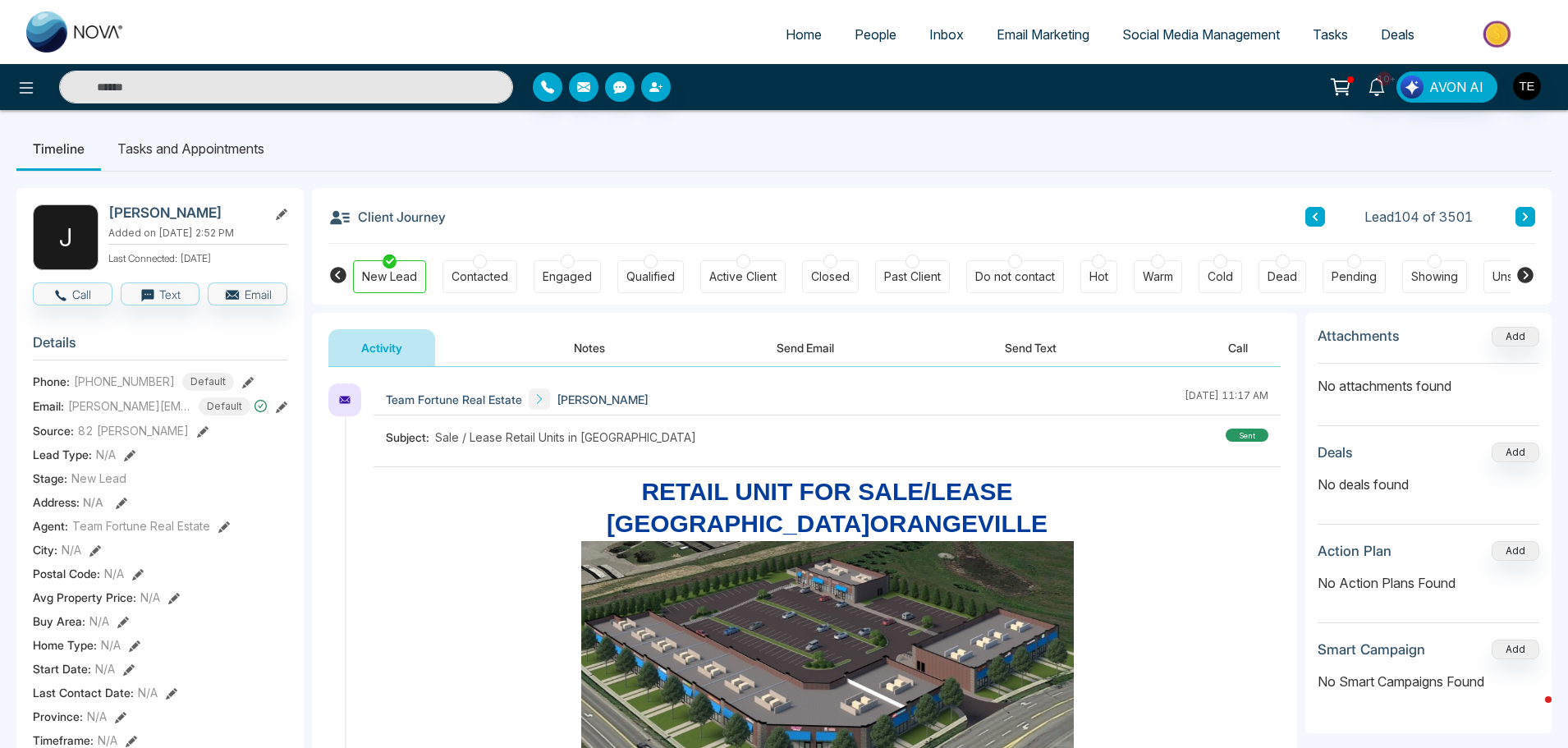
click at [1521, 217] on icon at bounding box center [1525, 217] width 8 height 10
click at [1520, 222] on icon at bounding box center [1525, 217] width 8 height 10
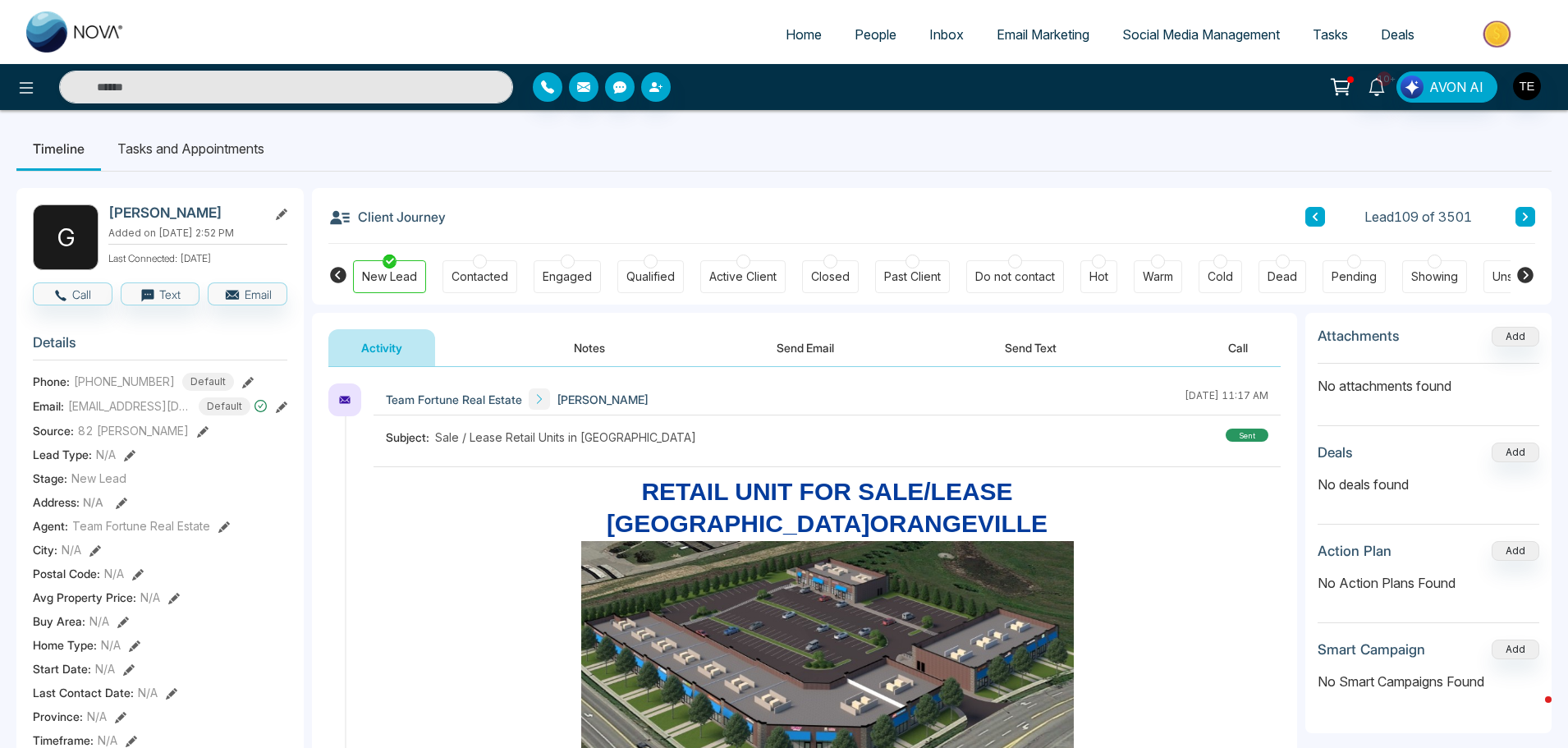
click at [1527, 212] on icon at bounding box center [1525, 217] width 8 height 10
click at [1525, 215] on icon at bounding box center [1525, 217] width 5 height 8
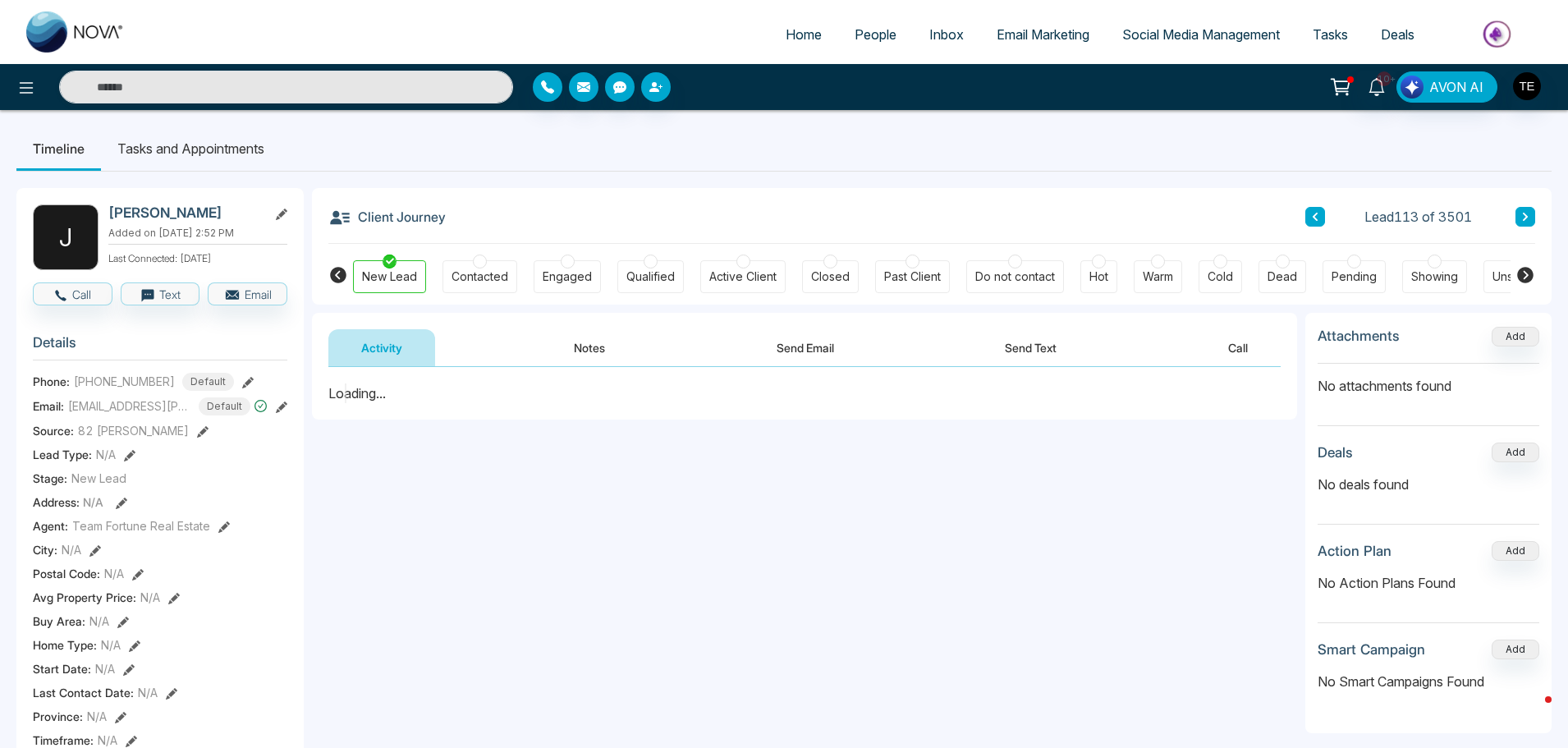
click at [1525, 215] on icon at bounding box center [1525, 217] width 5 height 8
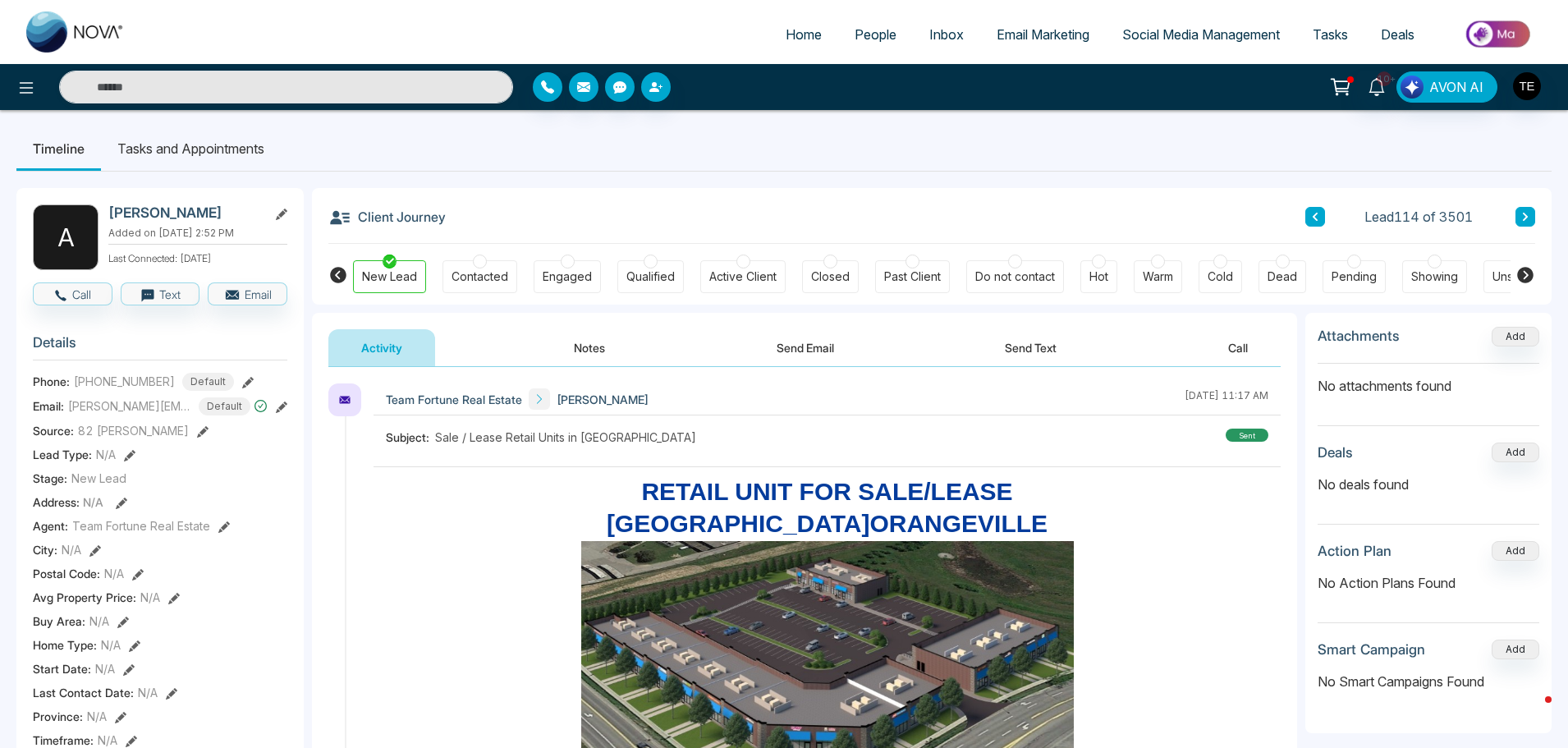
click at [1524, 210] on button at bounding box center [1525, 217] width 20 height 20
click at [1523, 209] on button at bounding box center [1525, 217] width 20 height 20
click at [1520, 212] on button at bounding box center [1525, 217] width 20 height 20
click at [1520, 212] on icon at bounding box center [1525, 217] width 8 height 10
click at [1524, 220] on icon at bounding box center [1525, 217] width 5 height 8
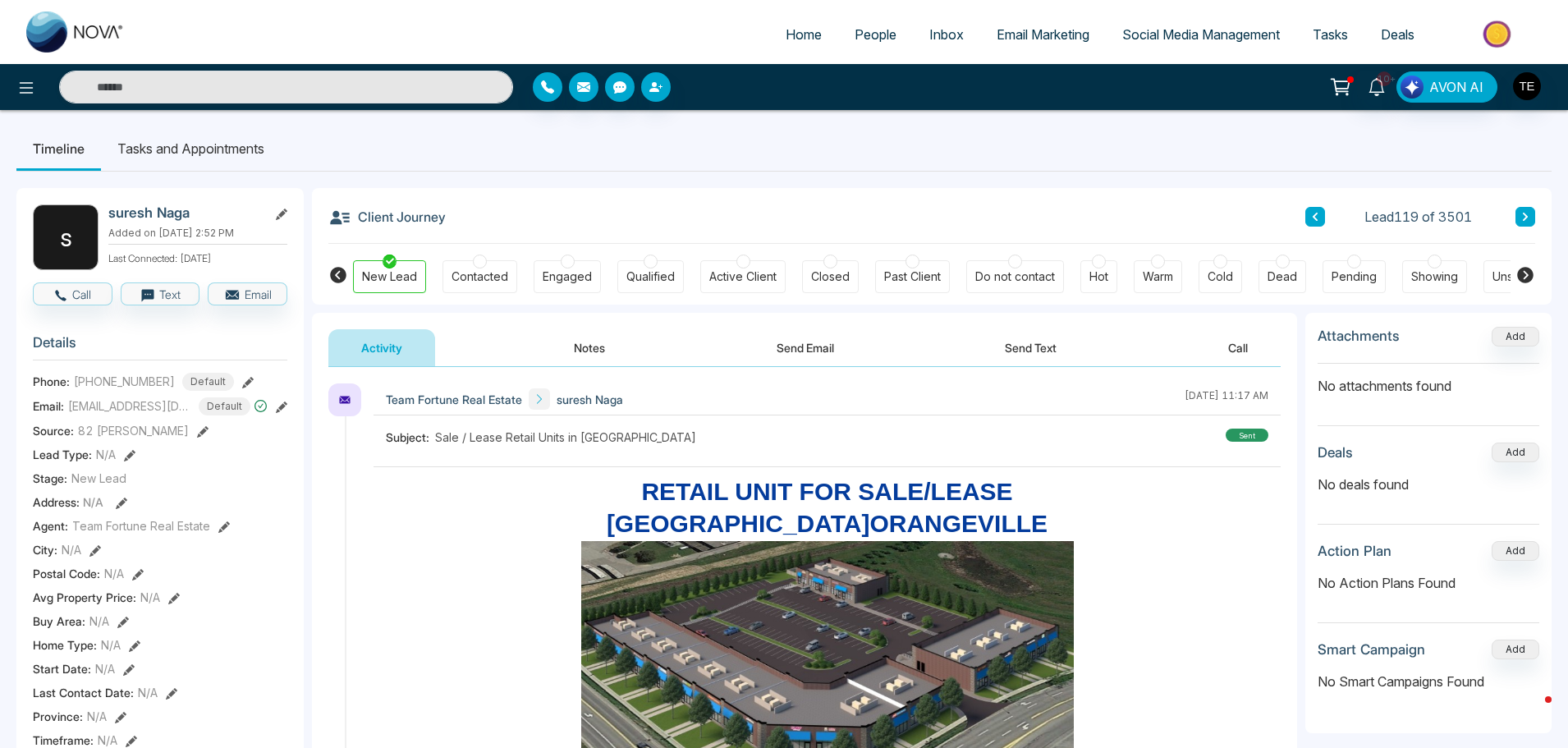
click at [1525, 218] on icon at bounding box center [1525, 217] width 5 height 8
click at [1526, 214] on icon at bounding box center [1525, 217] width 8 height 10
click at [1527, 211] on button at bounding box center [1525, 217] width 20 height 20
click at [1526, 214] on icon at bounding box center [1525, 217] width 8 height 10
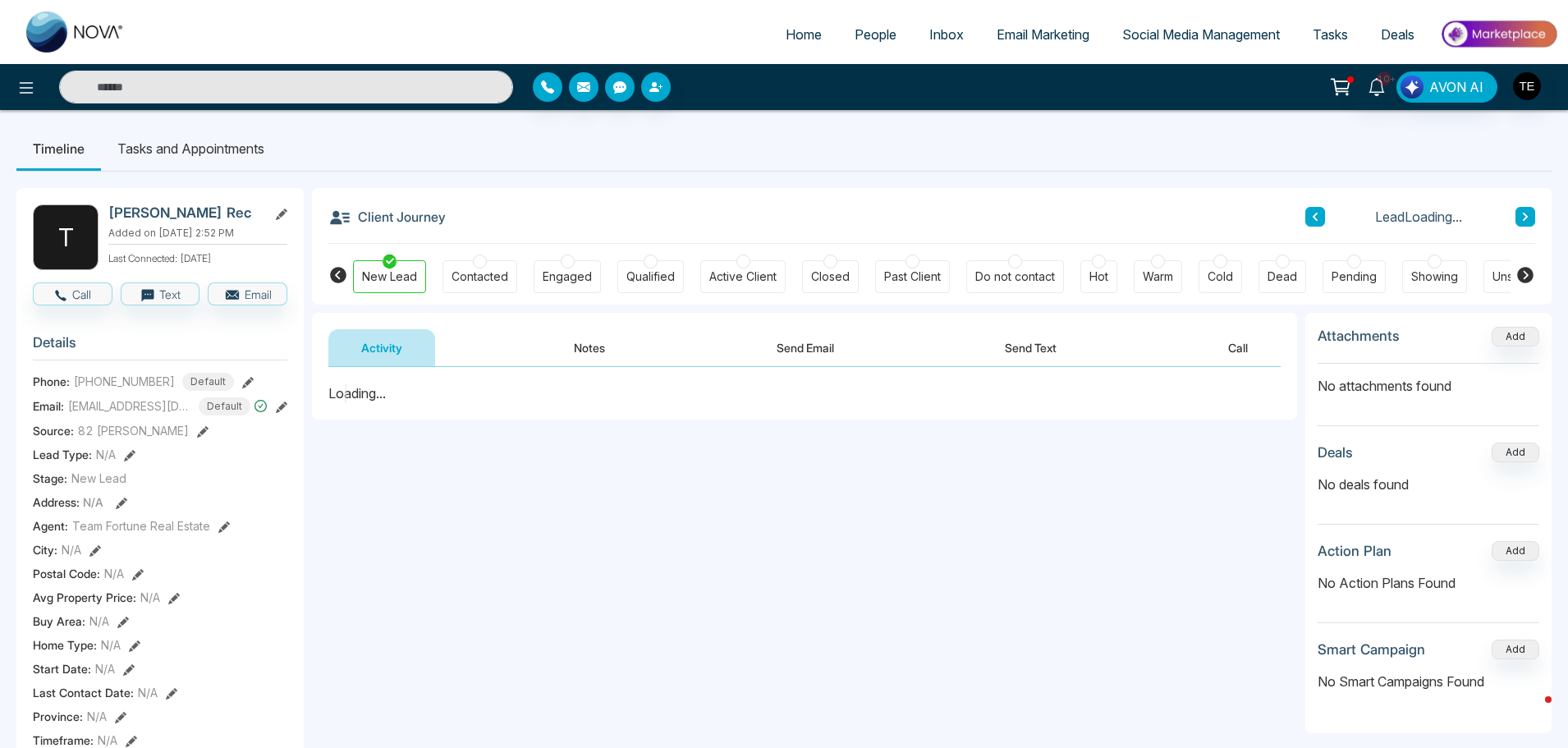
click at [1524, 214] on icon at bounding box center [1525, 217] width 5 height 8
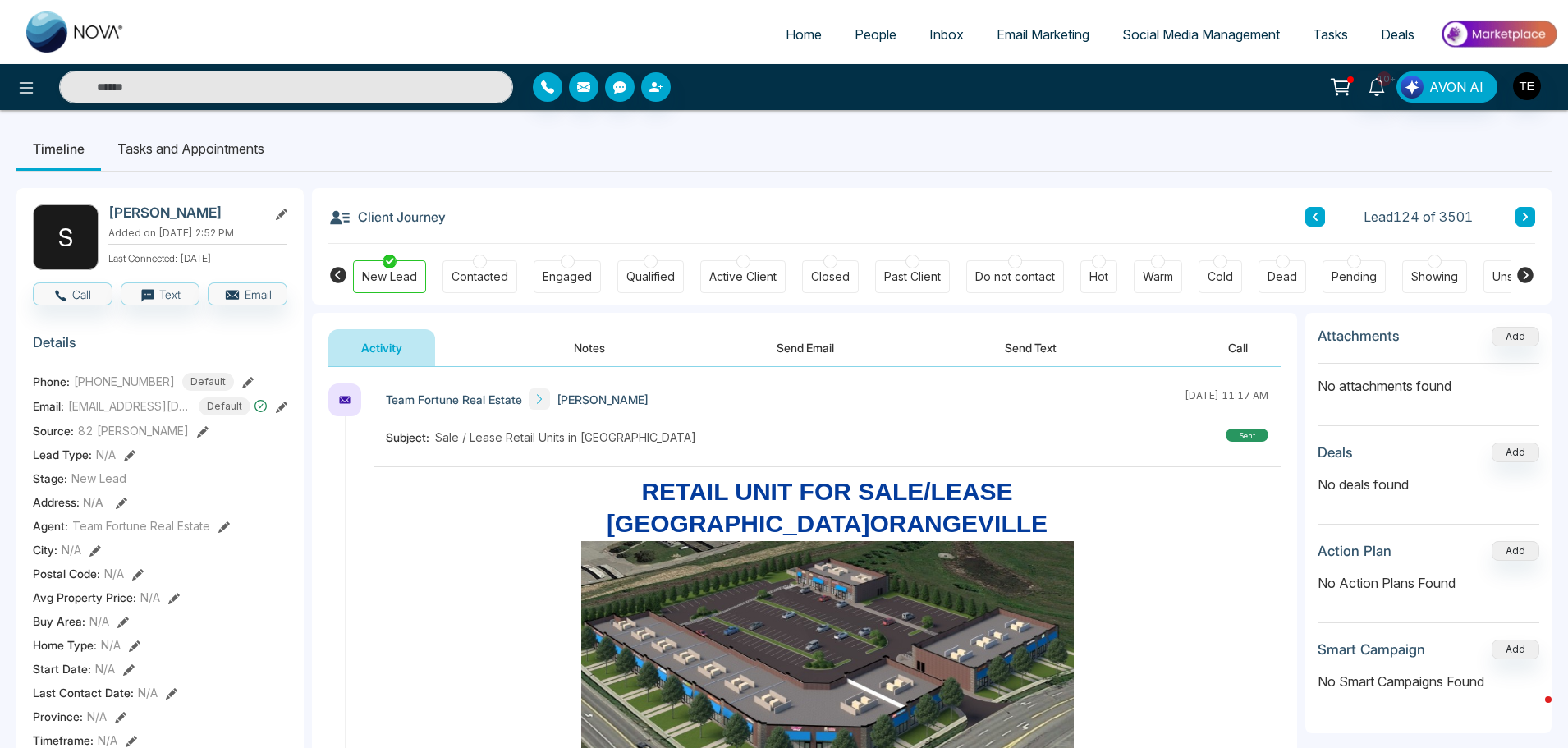
click at [1524, 213] on icon at bounding box center [1525, 217] width 8 height 10
click at [1525, 213] on icon at bounding box center [1525, 217] width 8 height 10
click at [1528, 214] on icon at bounding box center [1525, 217] width 8 height 10
click at [1531, 214] on button at bounding box center [1525, 217] width 20 height 20
click at [1526, 215] on icon at bounding box center [1525, 217] width 5 height 8
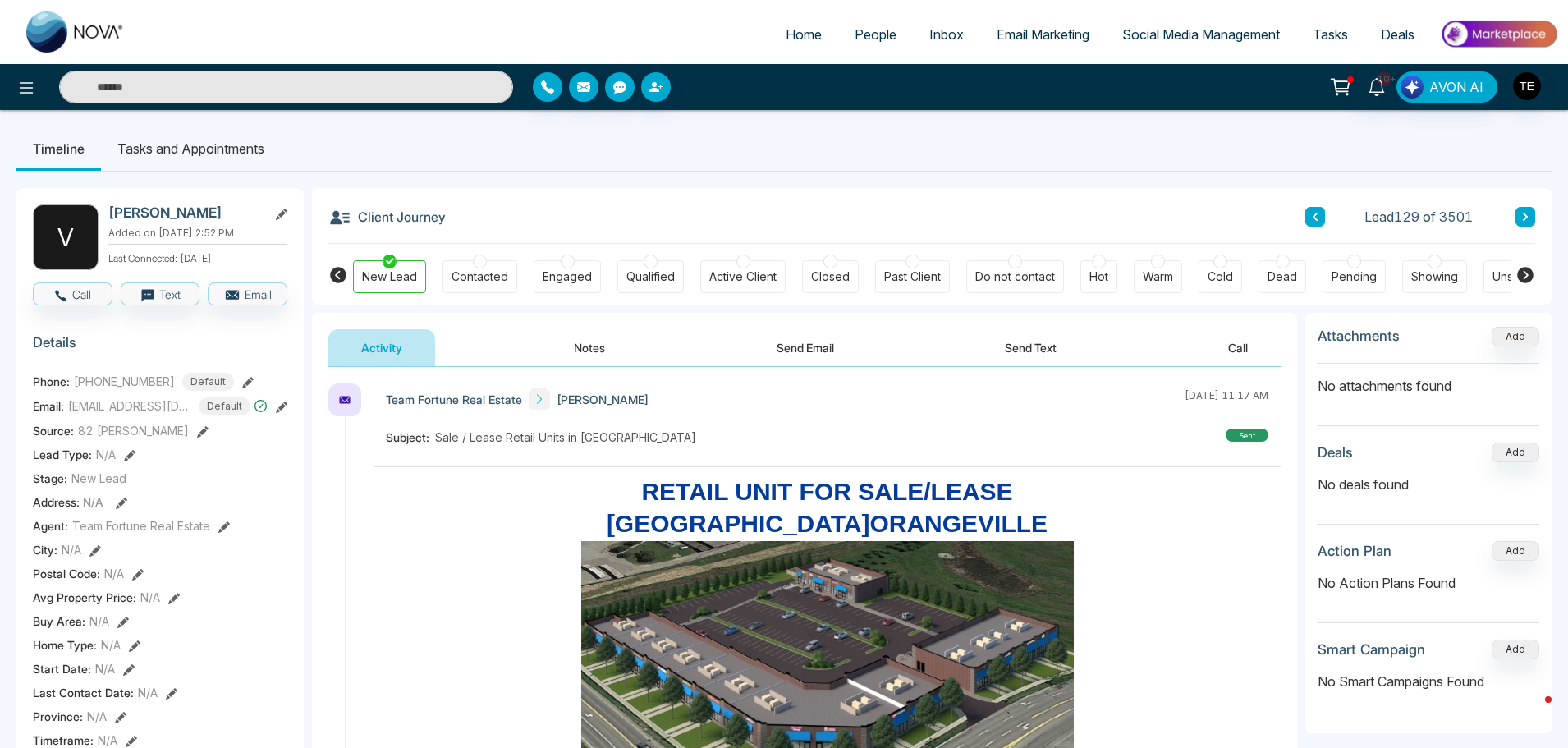
click at [1524, 214] on icon at bounding box center [1525, 217] width 5 height 8
click at [1520, 217] on button at bounding box center [1525, 217] width 20 height 20
click at [1520, 217] on icon at bounding box center [1525, 217] width 8 height 10
click at [1523, 217] on icon at bounding box center [1525, 217] width 8 height 10
click at [1523, 216] on icon at bounding box center [1525, 217] width 8 height 10
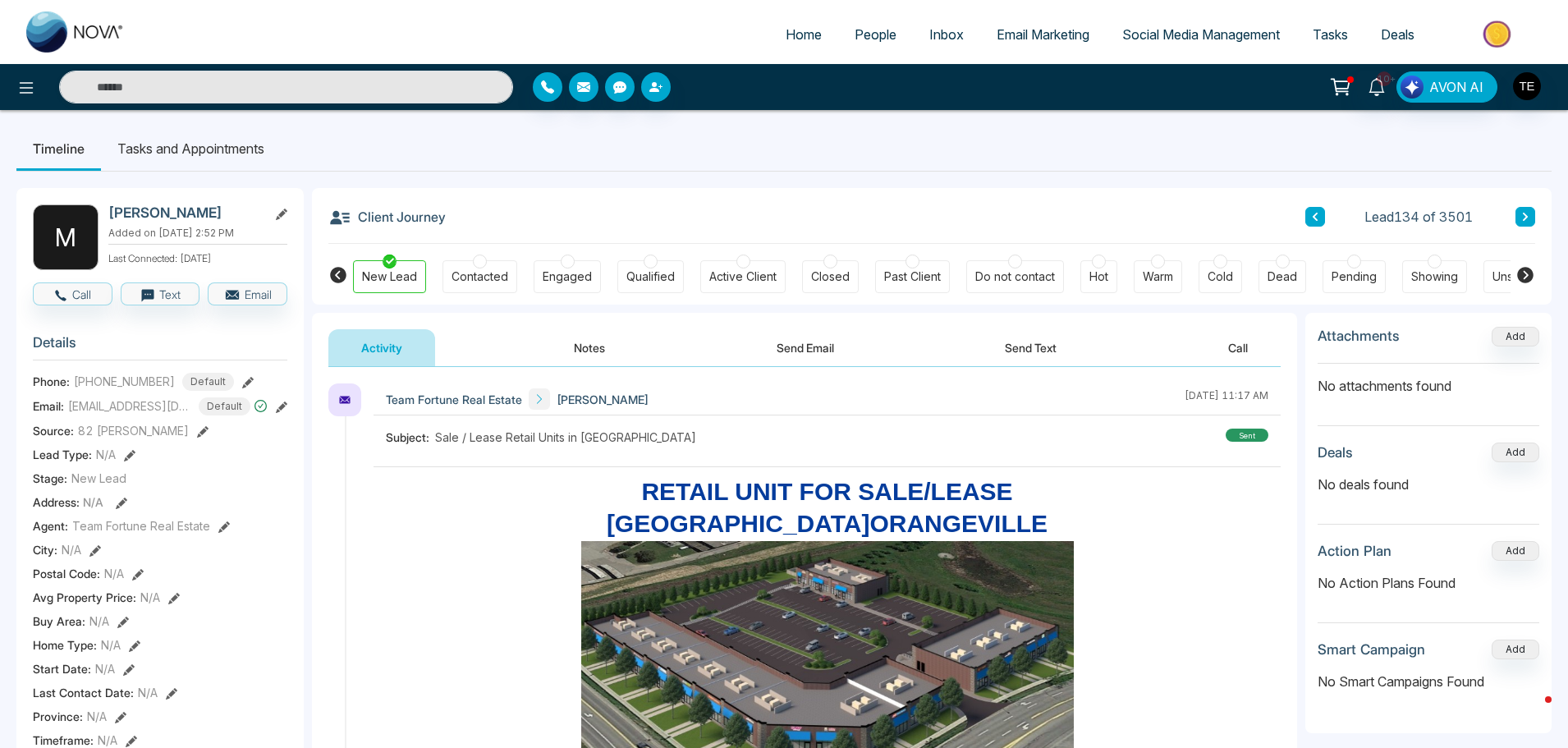
click at [1526, 214] on icon at bounding box center [1525, 217] width 8 height 10
click at [1526, 216] on icon at bounding box center [1525, 217] width 5 height 8
click at [1524, 219] on icon at bounding box center [1525, 217] width 5 height 8
click at [1520, 217] on icon at bounding box center [1525, 217] width 8 height 10
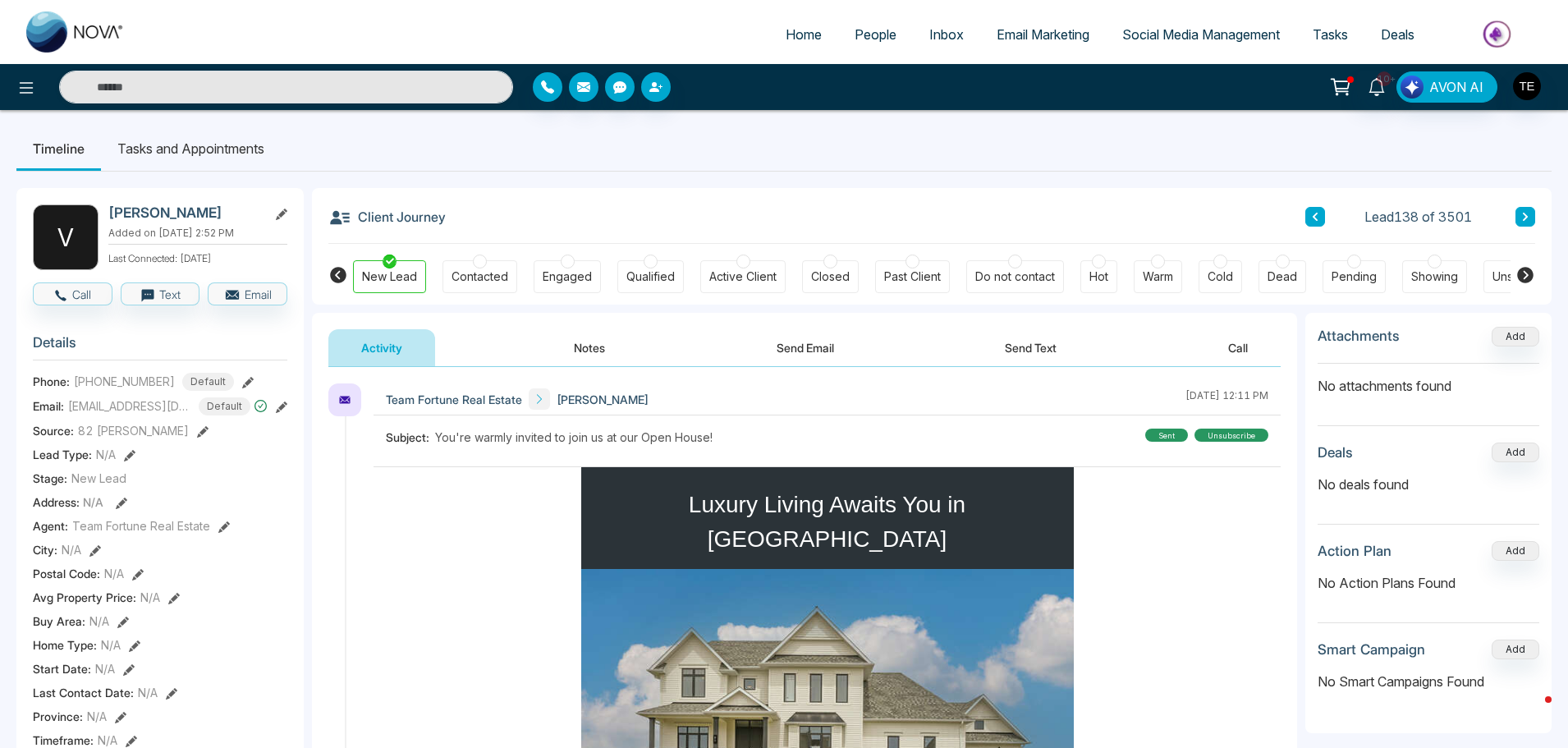
click at [1515, 219] on button at bounding box center [1525, 217] width 20 height 20
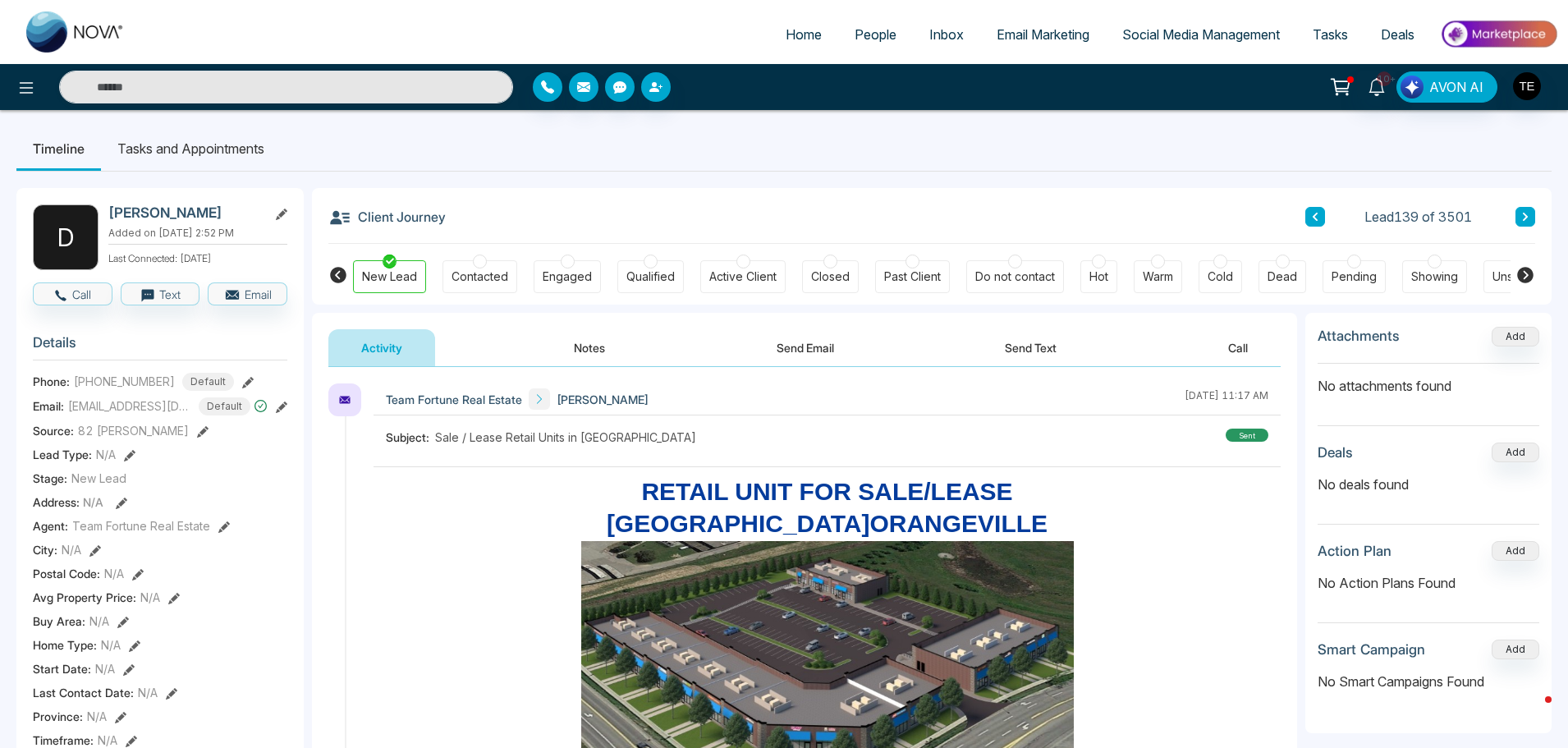
click at [1519, 217] on button at bounding box center [1525, 217] width 20 height 20
click at [1526, 214] on icon at bounding box center [1525, 217] width 8 height 10
click at [1523, 215] on icon at bounding box center [1525, 217] width 8 height 10
click at [1520, 213] on button at bounding box center [1525, 217] width 20 height 20
